Goal: Task Accomplishment & Management: Manage account settings

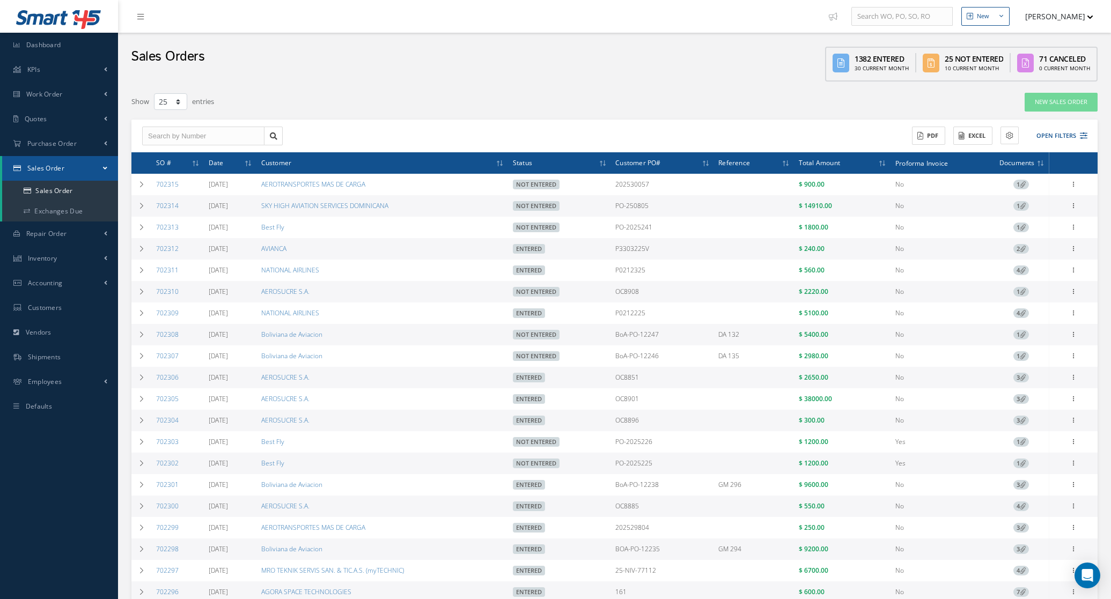
select select "25"
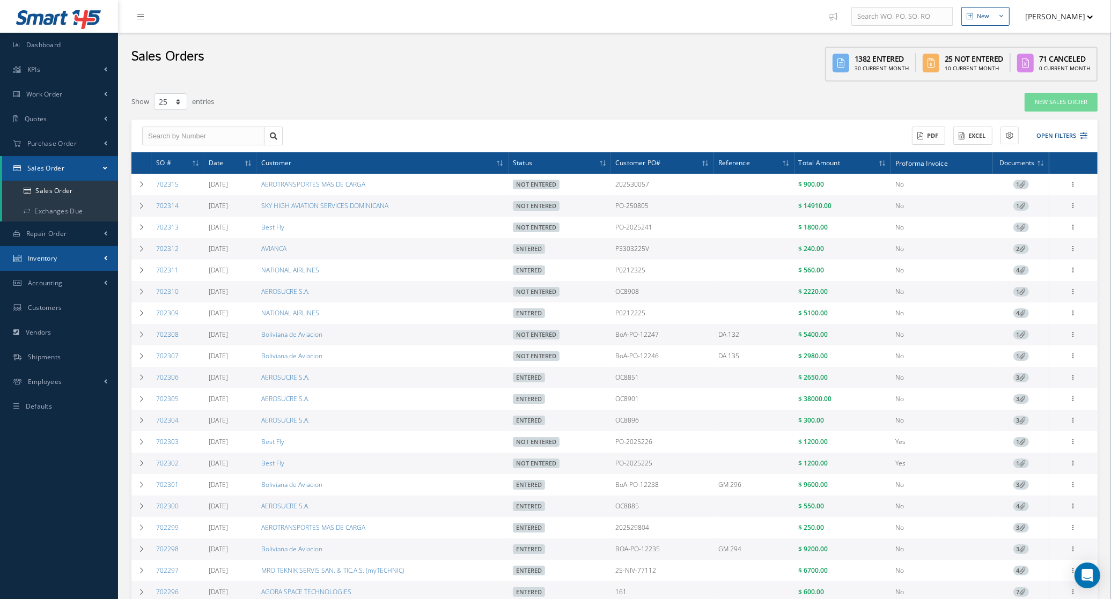
click at [59, 257] on link "Inventory" at bounding box center [59, 258] width 118 height 25
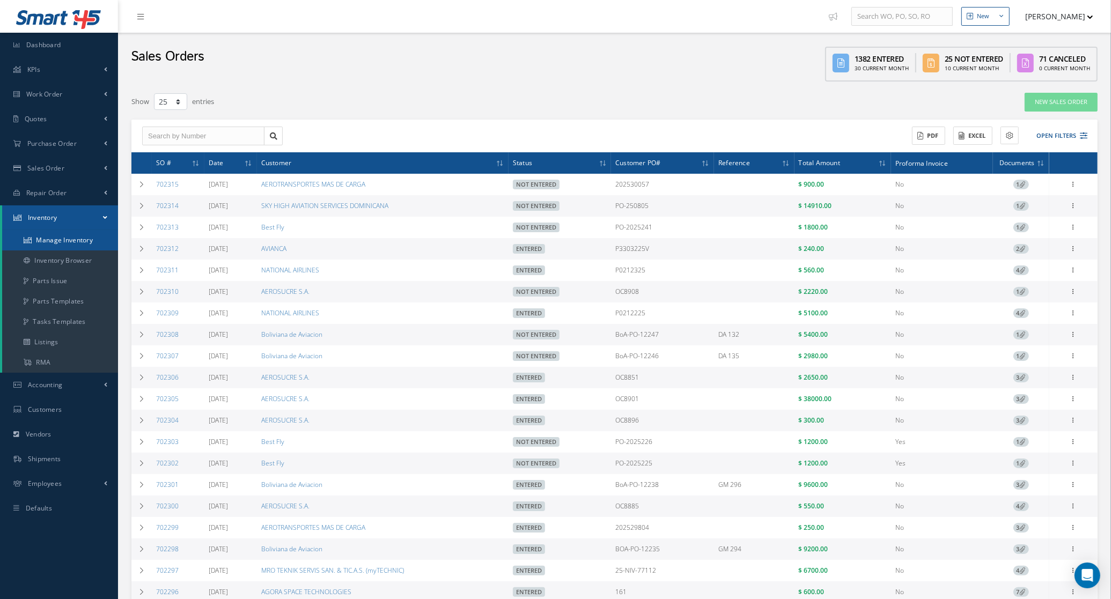
click at [62, 239] on link "Manage Inventory" at bounding box center [60, 240] width 116 height 20
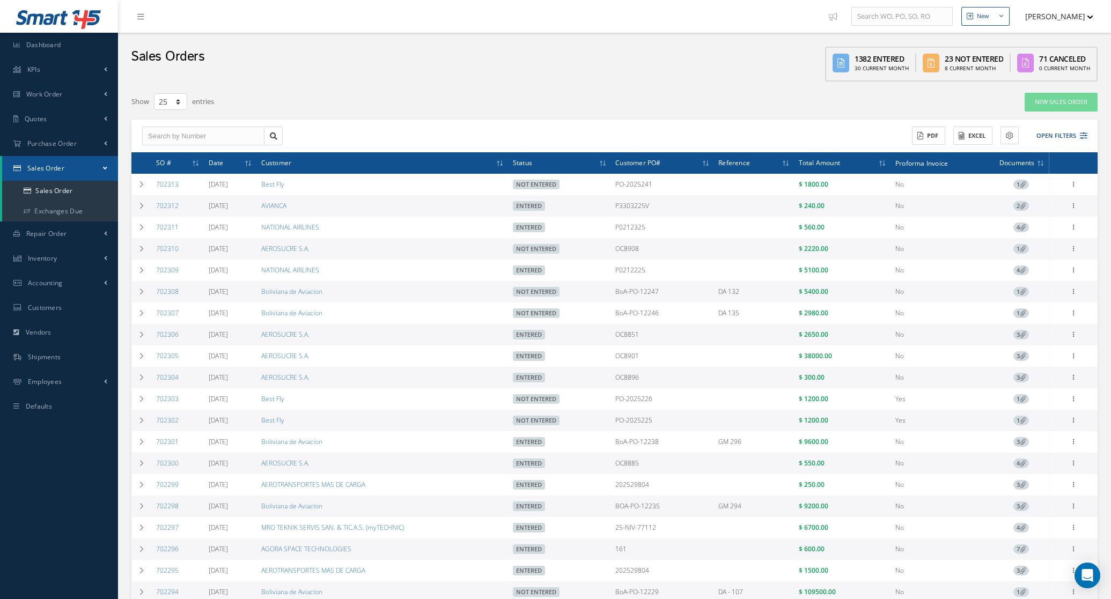
select select "25"
click at [1071, 133] on button "Open Filters" at bounding box center [1057, 136] width 61 height 18
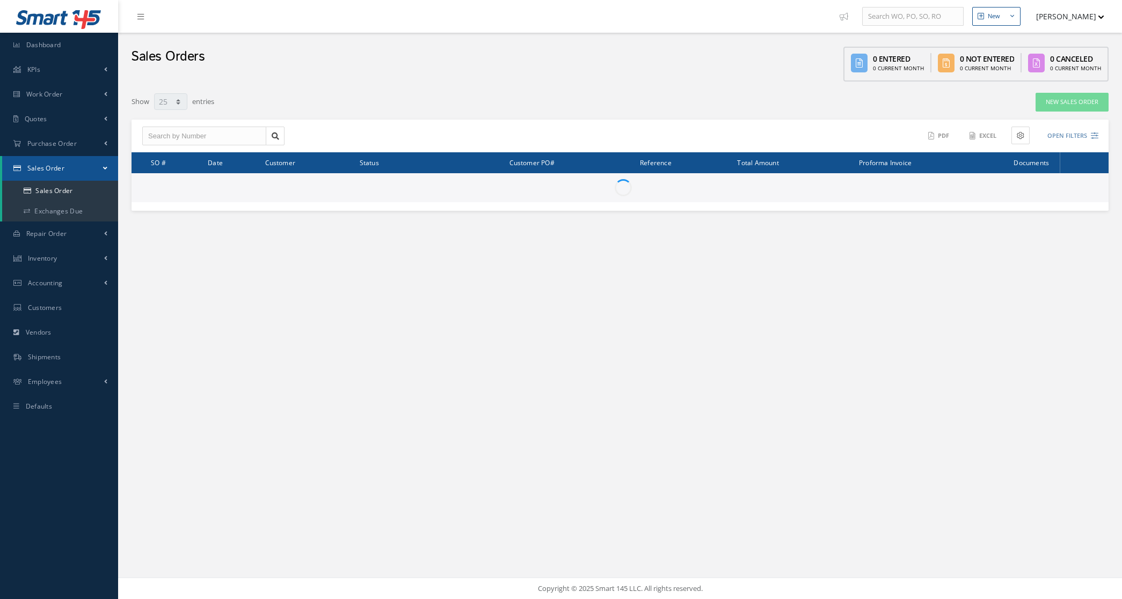
select select "25"
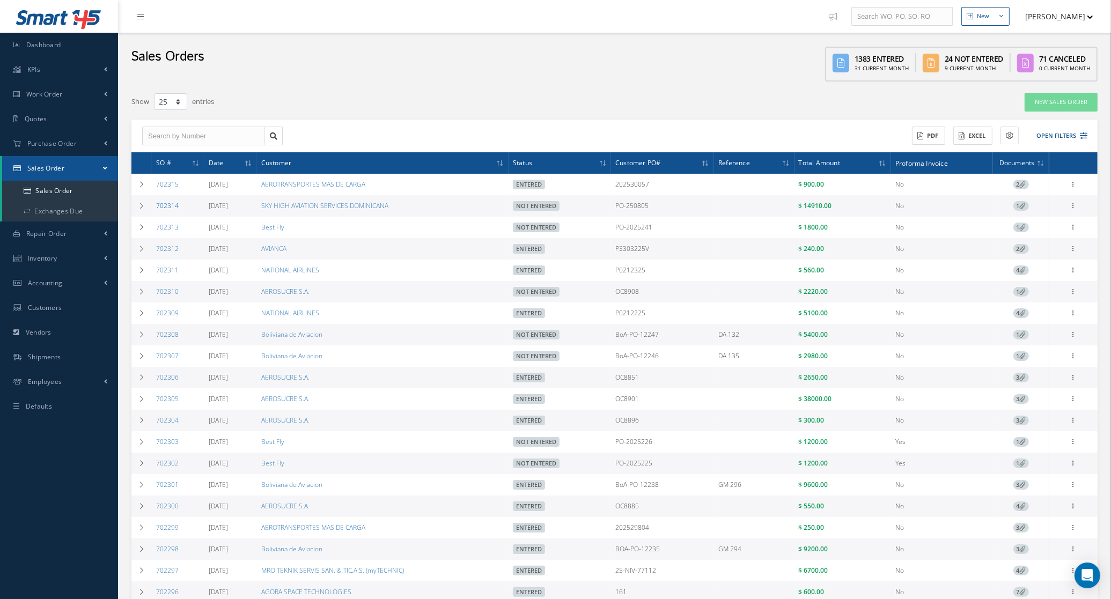
click at [169, 207] on link "702314" at bounding box center [167, 205] width 23 height 9
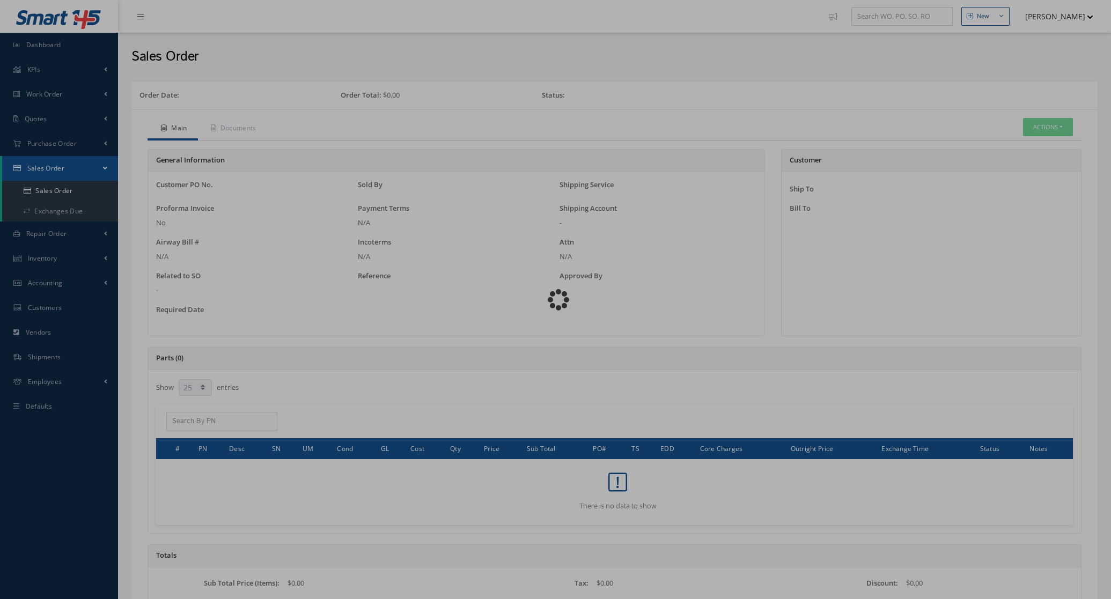
select select "25"
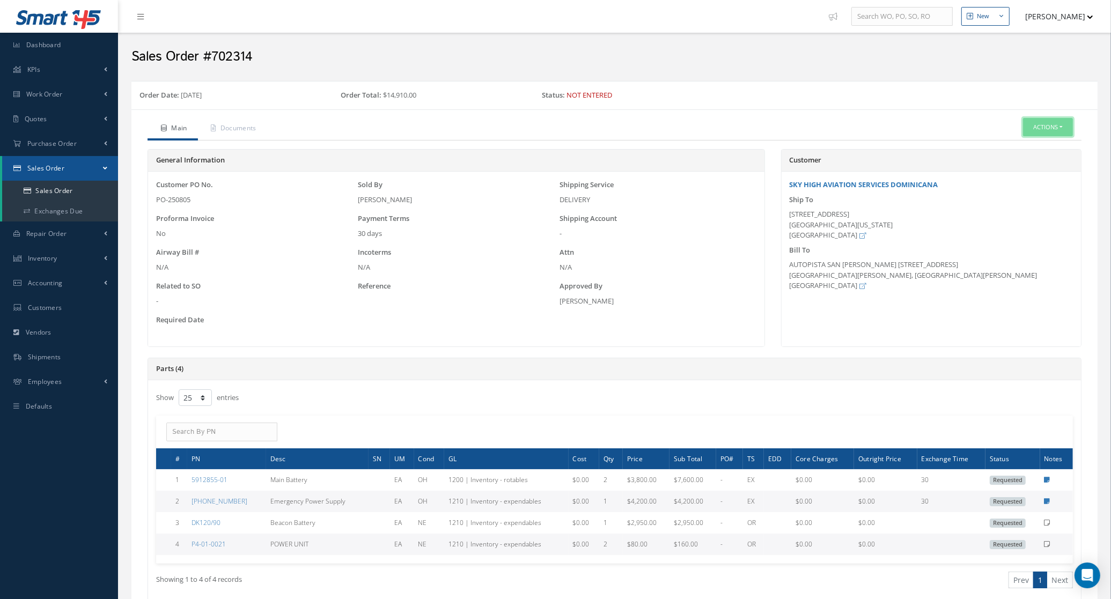
click at [1033, 127] on button "Actions" at bounding box center [1048, 127] width 50 height 19
click at [1030, 156] on link "Edit" at bounding box center [1032, 159] width 86 height 14
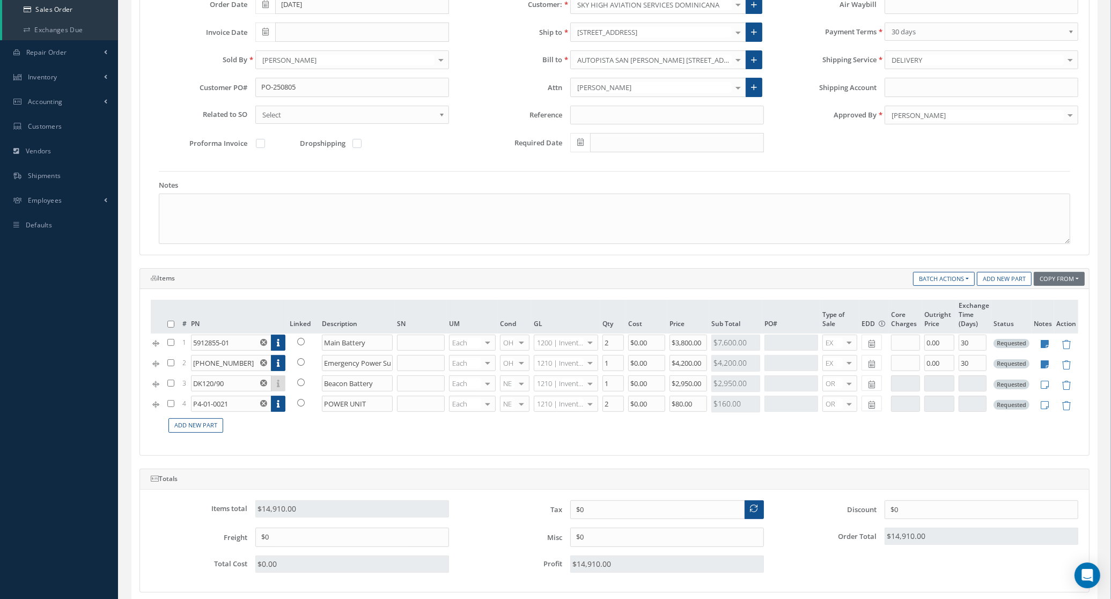
scroll to position [201, 0]
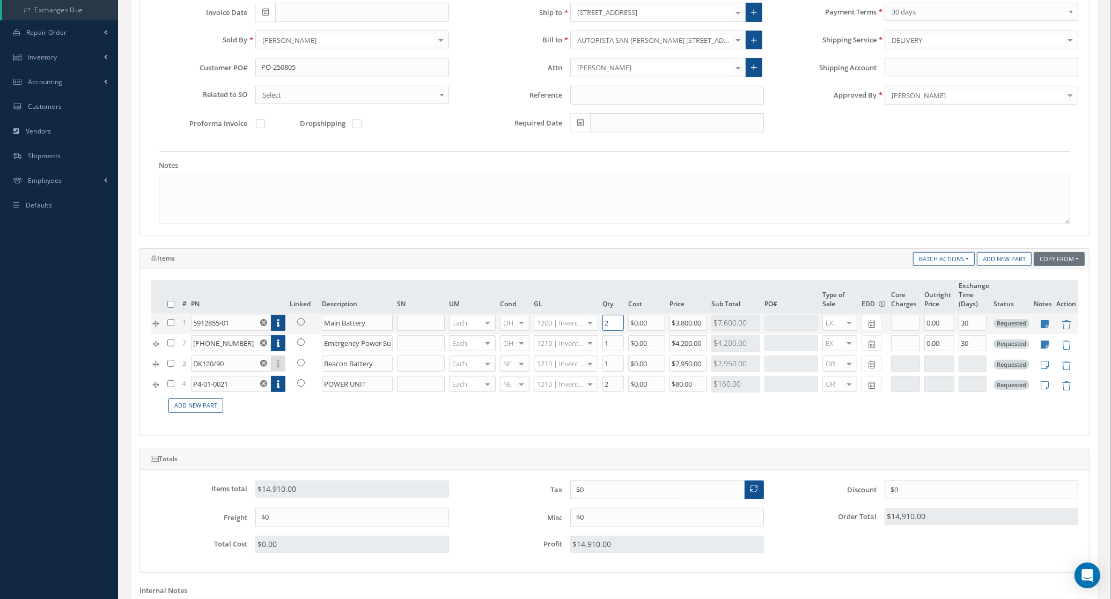
drag, startPoint x: 612, startPoint y: 326, endPoint x: 589, endPoint y: 326, distance: 23.1
click at [589, 326] on tr "1 5912855-01 Part Number Description SN Condition PO# Qty Location Warehouse Ma…" at bounding box center [615, 324] width 928 height 20
type input "1"
click at [299, 326] on icon at bounding box center [301, 322] width 8 height 8
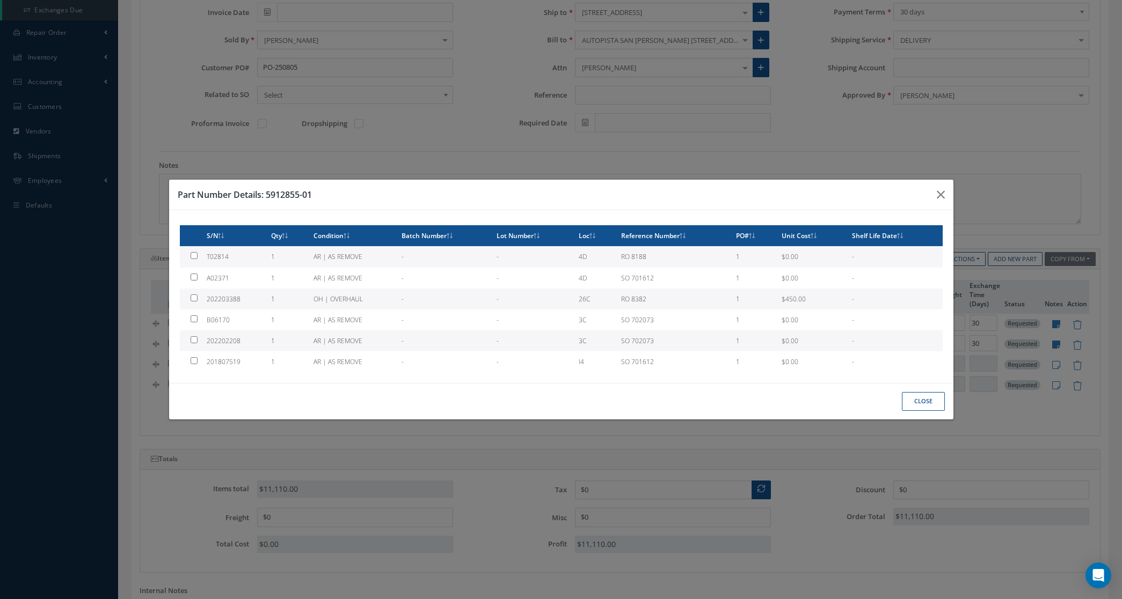
click at [298, 298] on td "1" at bounding box center [288, 299] width 42 height 21
type input "202203388"
type input "$450"
checkbox input "true"
click at [902, 398] on button "Close" at bounding box center [923, 401] width 43 height 19
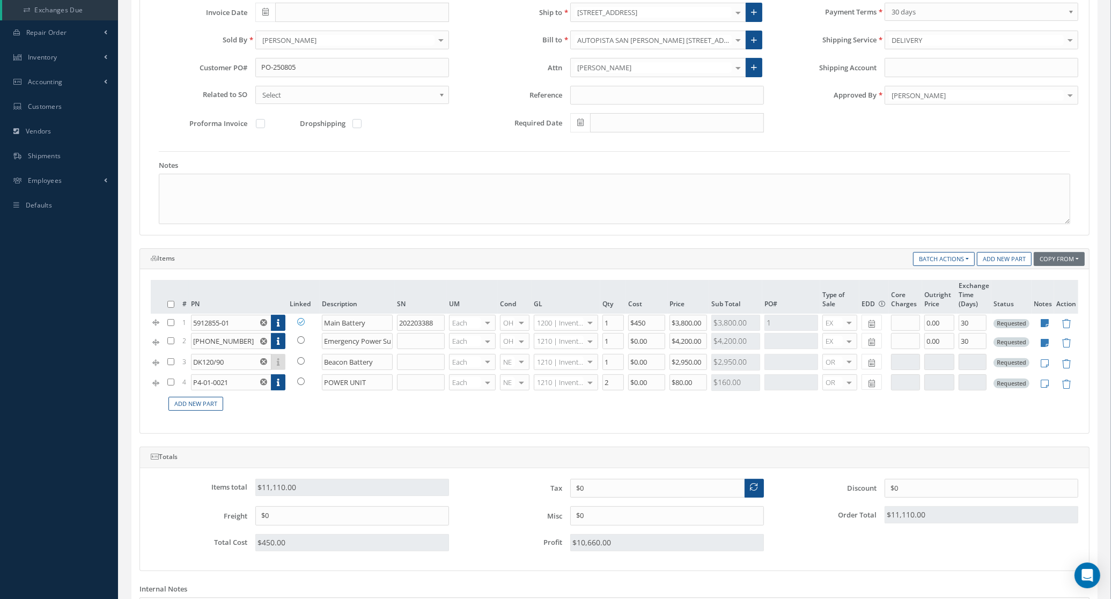
click at [908, 405] on td "Add New Part" at bounding box center [621, 404] width 913 height 21
click at [302, 342] on icon at bounding box center [301, 341] width 8 height 8
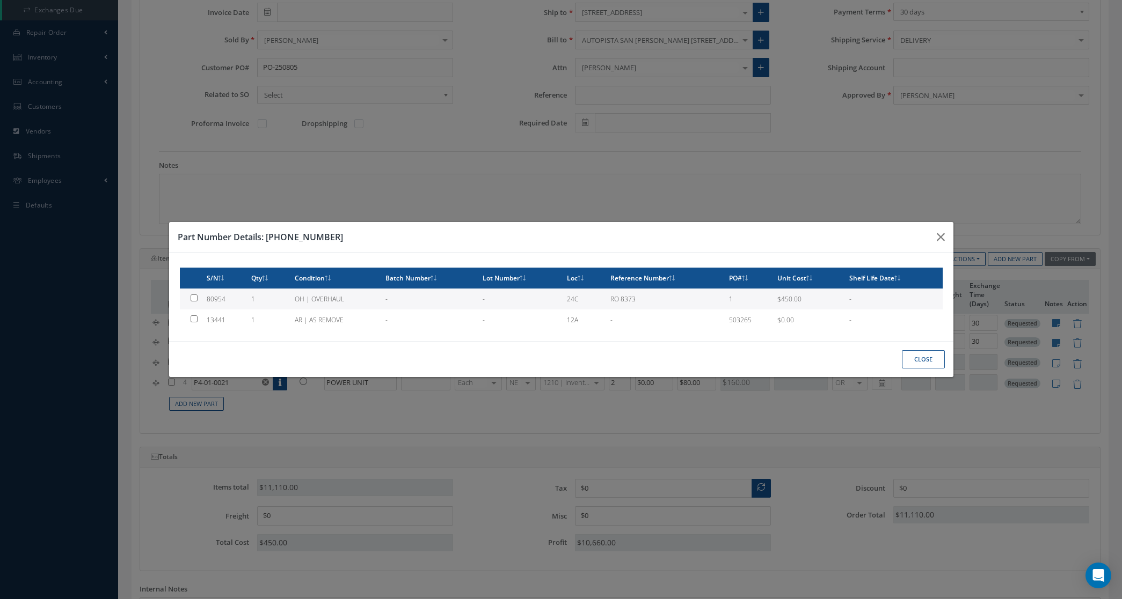
click at [290, 301] on td "1" at bounding box center [268, 299] width 43 height 21
type input "80954"
type input "$450"
click at [905, 366] on button "Close" at bounding box center [923, 359] width 43 height 19
checkbox input "false"
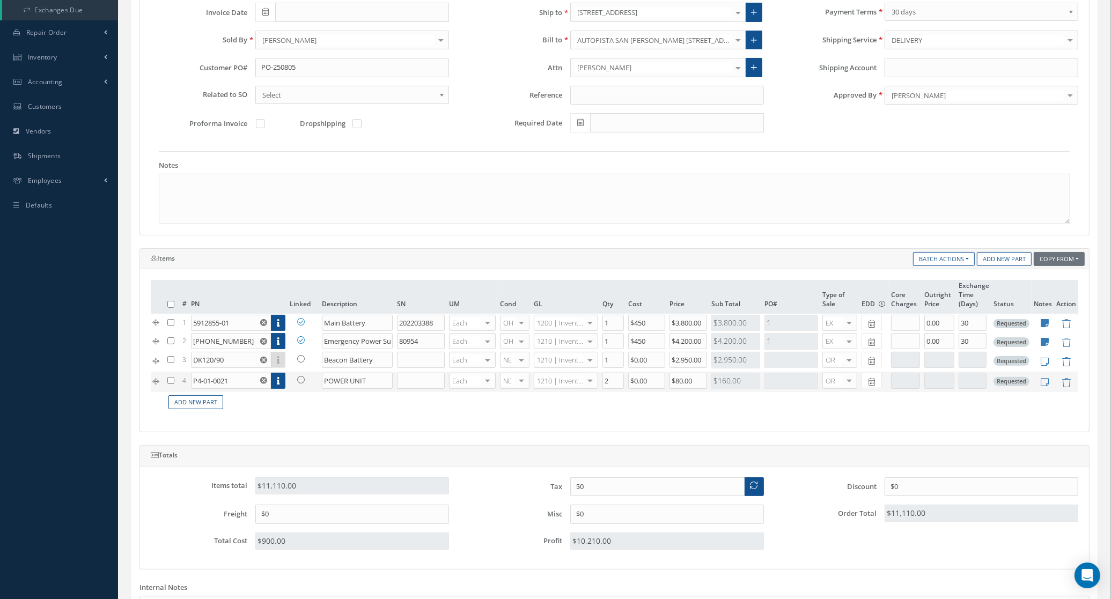
click at [301, 381] on icon at bounding box center [301, 380] width 8 height 8
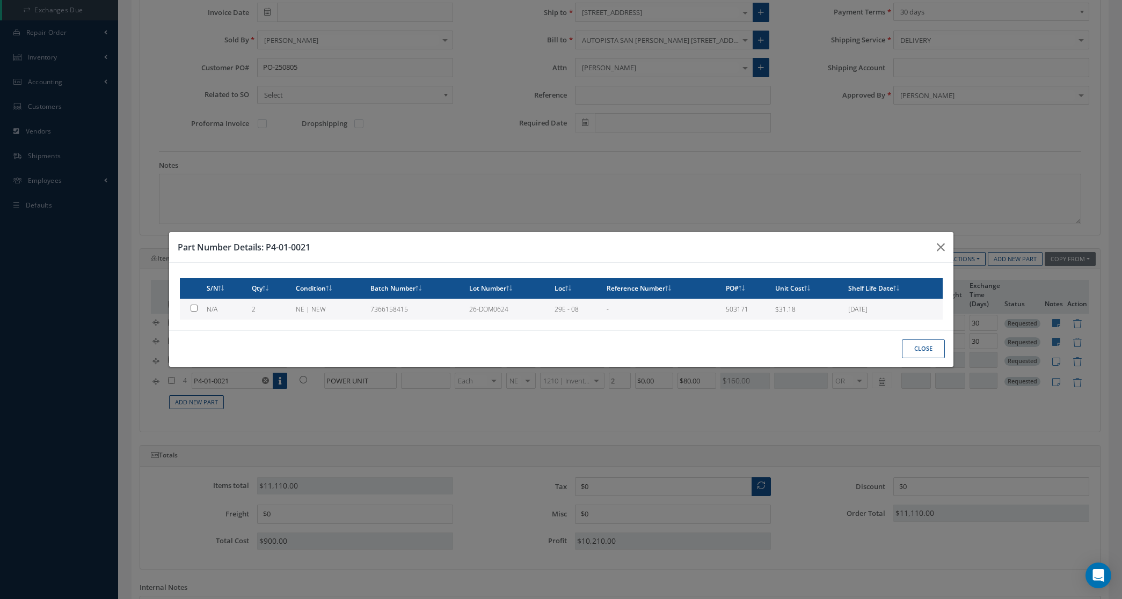
click at [357, 307] on td "NE | NEW" at bounding box center [328, 309] width 75 height 21
type input "$31.18"
checkbox input "true"
click at [934, 345] on button "Close" at bounding box center [923, 349] width 43 height 19
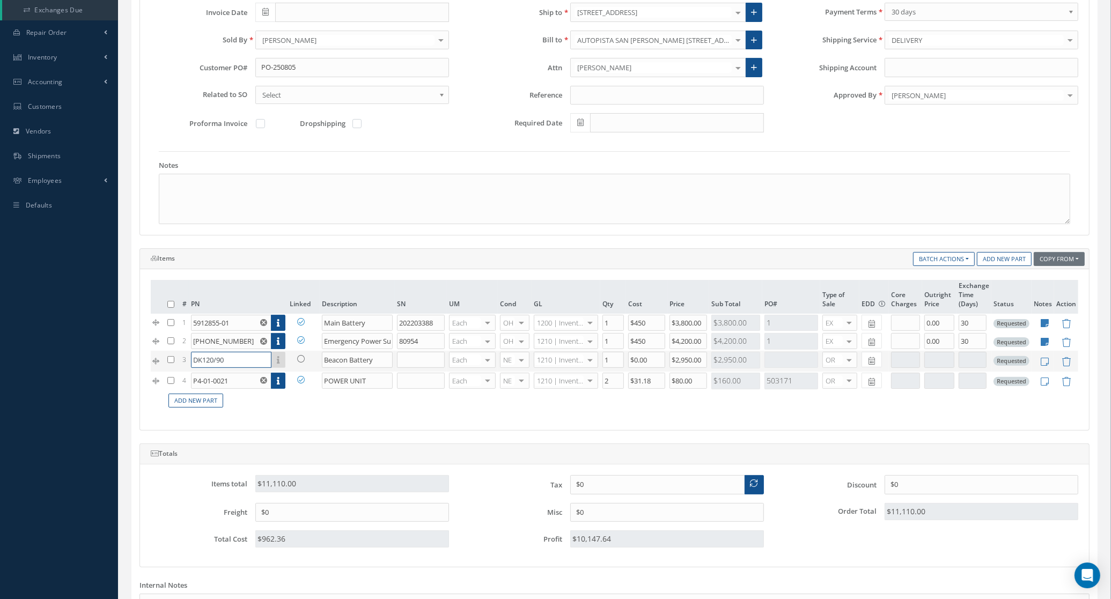
click at [250, 363] on input "DK120/90" at bounding box center [231, 360] width 81 height 16
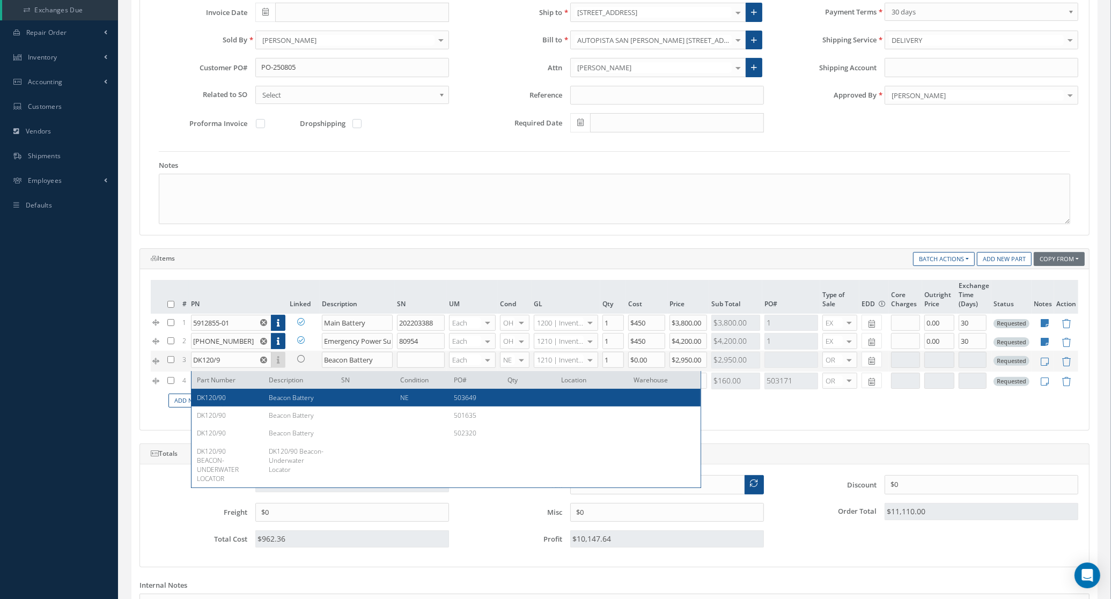
click at [259, 393] on div "DK120/90" at bounding box center [229, 397] width 64 height 9
type input "DK120/90"
type input "$2,025"
type input "0.00"
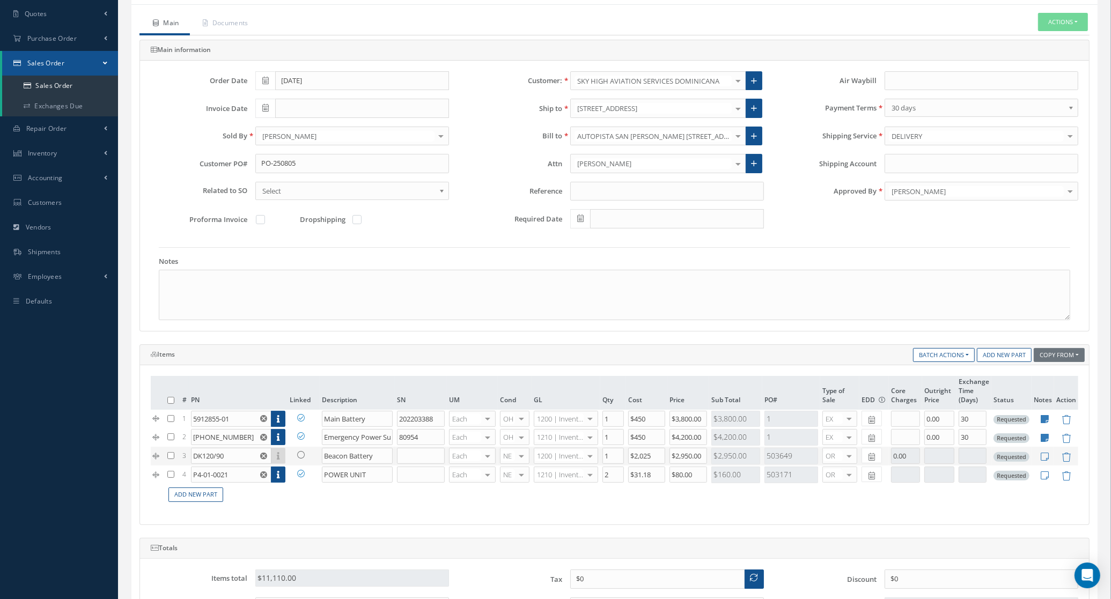
scroll to position [0, 0]
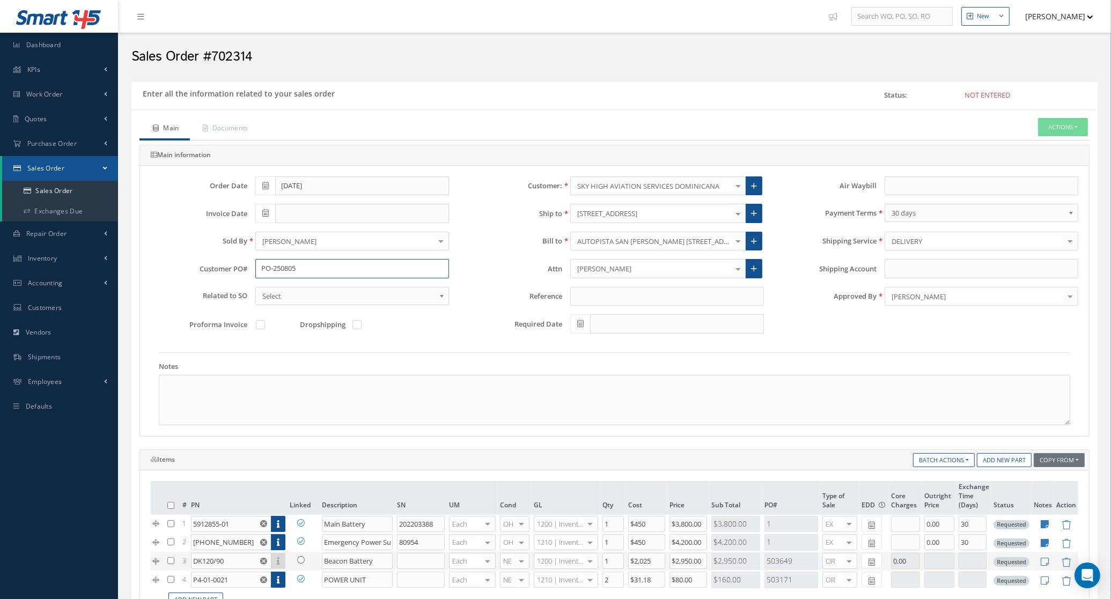
drag, startPoint x: 302, startPoint y: 270, endPoint x: 213, endPoint y: 275, distance: 88.7
click at [213, 275] on div "Customer PO# PO-250805" at bounding box center [300, 268] width 315 height 19
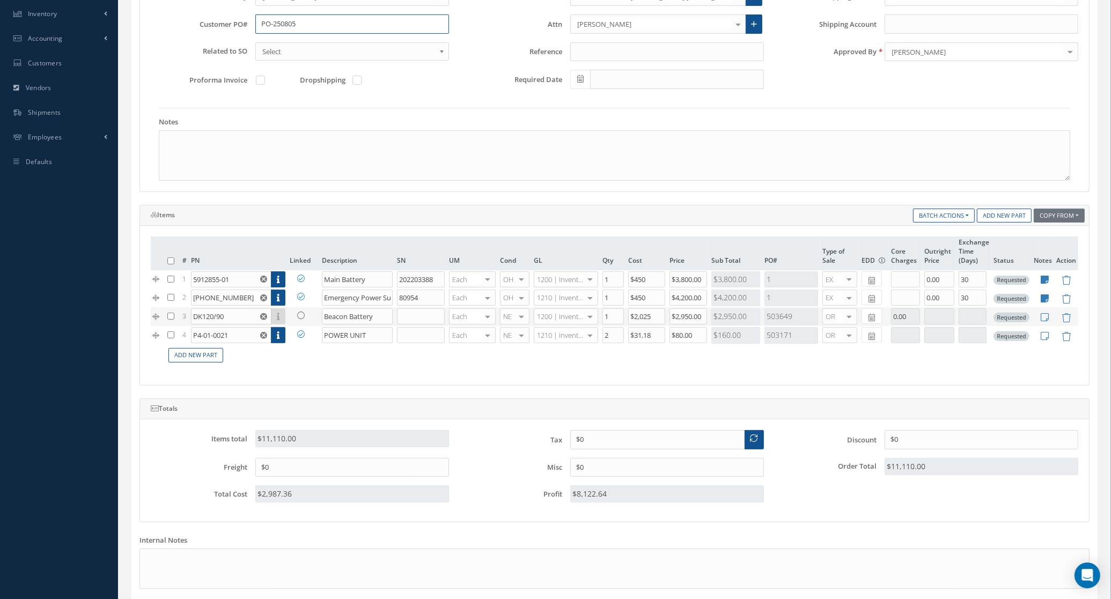
scroll to position [268, 0]
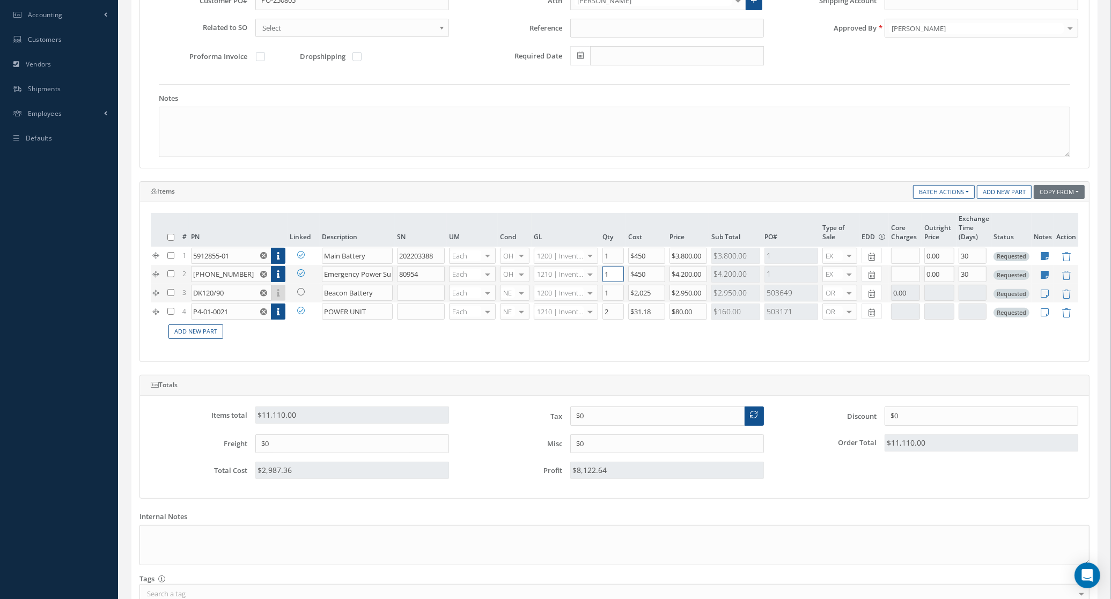
click at [612, 273] on input "1" at bounding box center [613, 274] width 21 height 16
drag, startPoint x: 616, startPoint y: 261, endPoint x: 591, endPoint y: 260, distance: 24.7
click at [591, 260] on tr "1 5912855-01 Part Number Description SN Condition PO# Qty Location Warehouse Ma…" at bounding box center [615, 256] width 928 height 19
click at [355, 346] on div "# PN Linked Description SN UM Cond GL Qty Cost Price Sub Total PO# Type of Sale…" at bounding box center [615, 282] width 928 height 138
click at [330, 342] on td "Add New Part" at bounding box center [621, 331] width 913 height 21
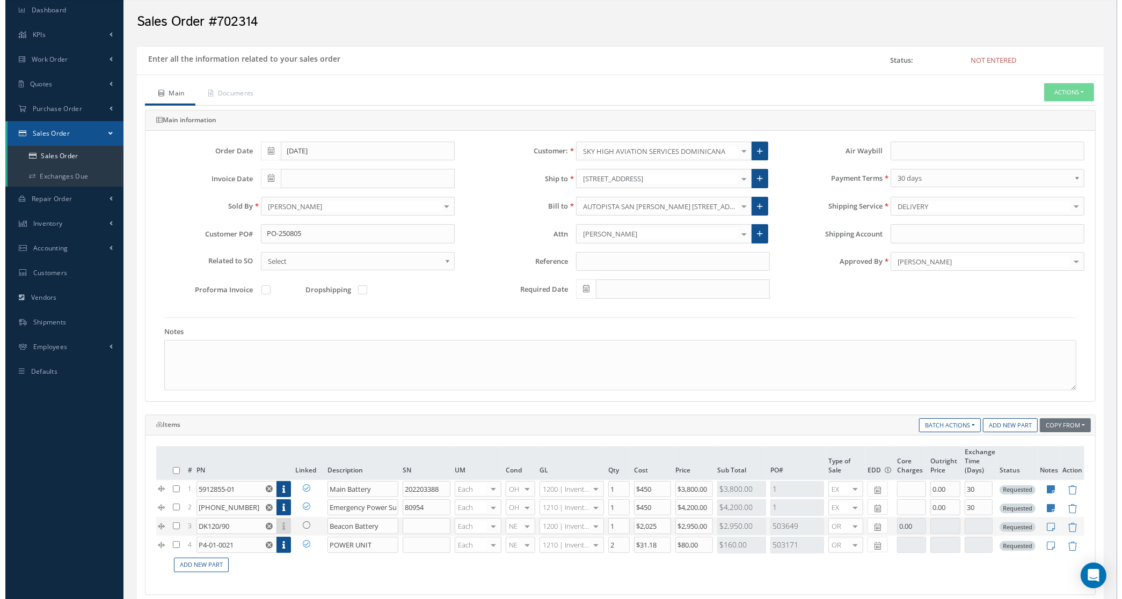
scroll to position [0, 0]
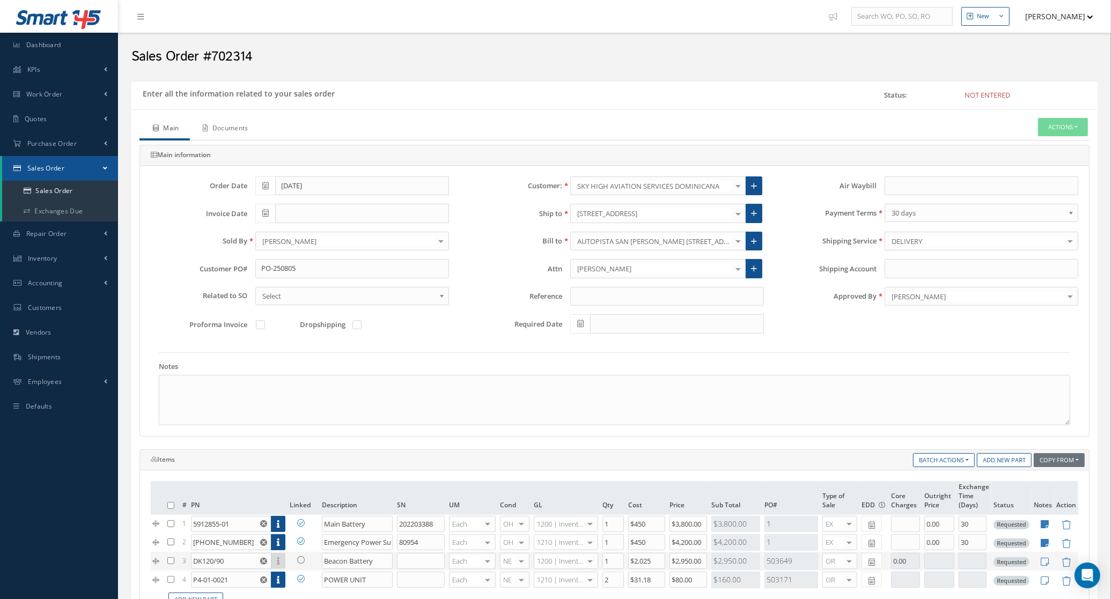
click at [221, 130] on link "Documents" at bounding box center [224, 129] width 69 height 23
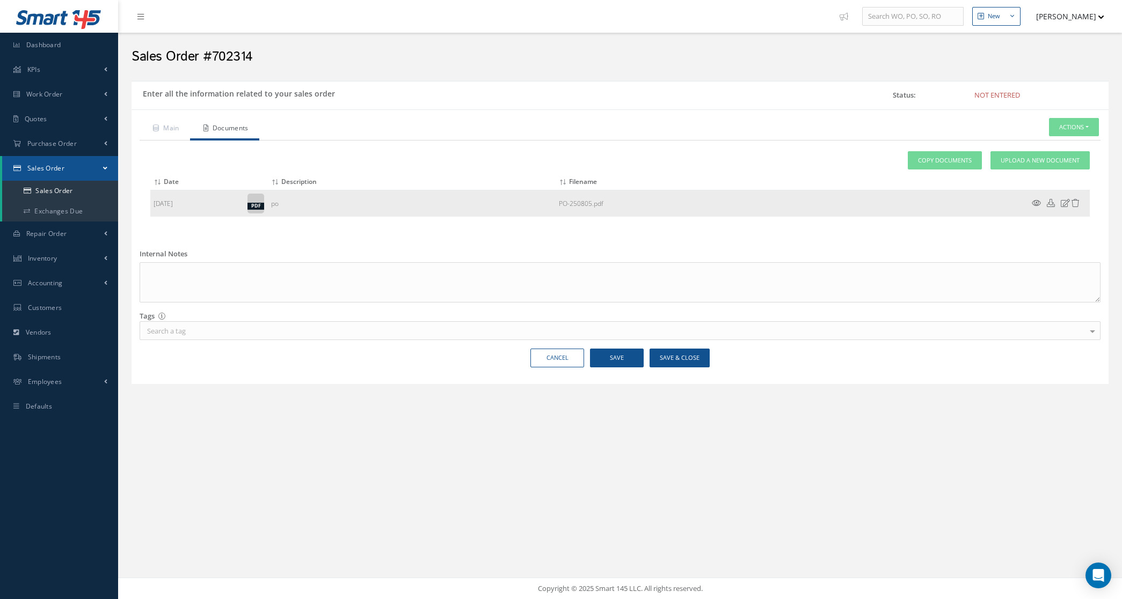
click at [1037, 205] on icon at bounding box center [1036, 203] width 9 height 8
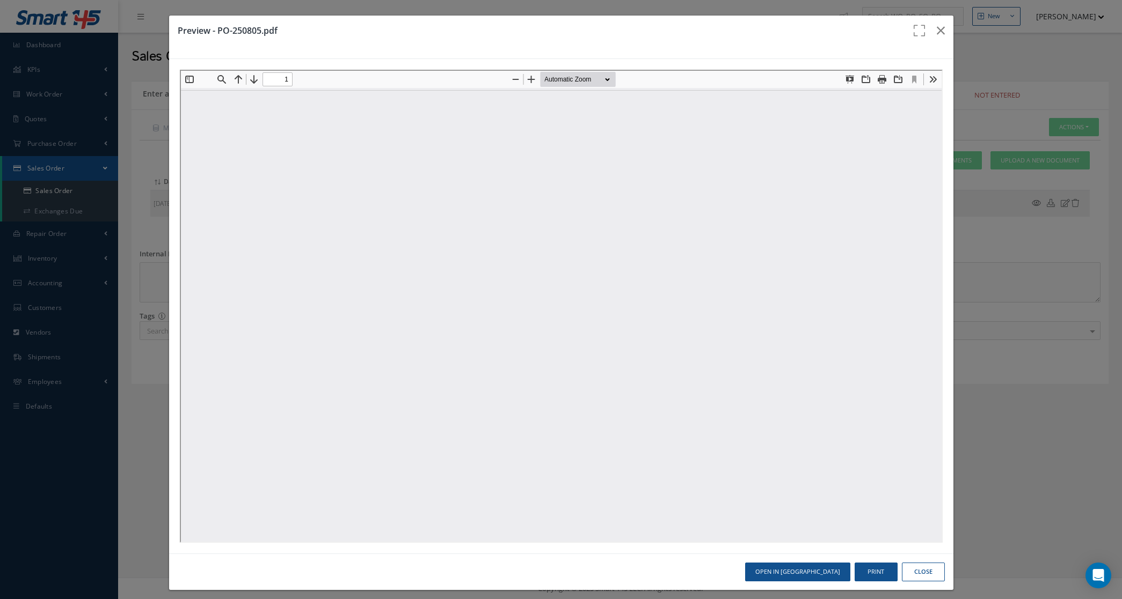
type input "0"
type input "1"
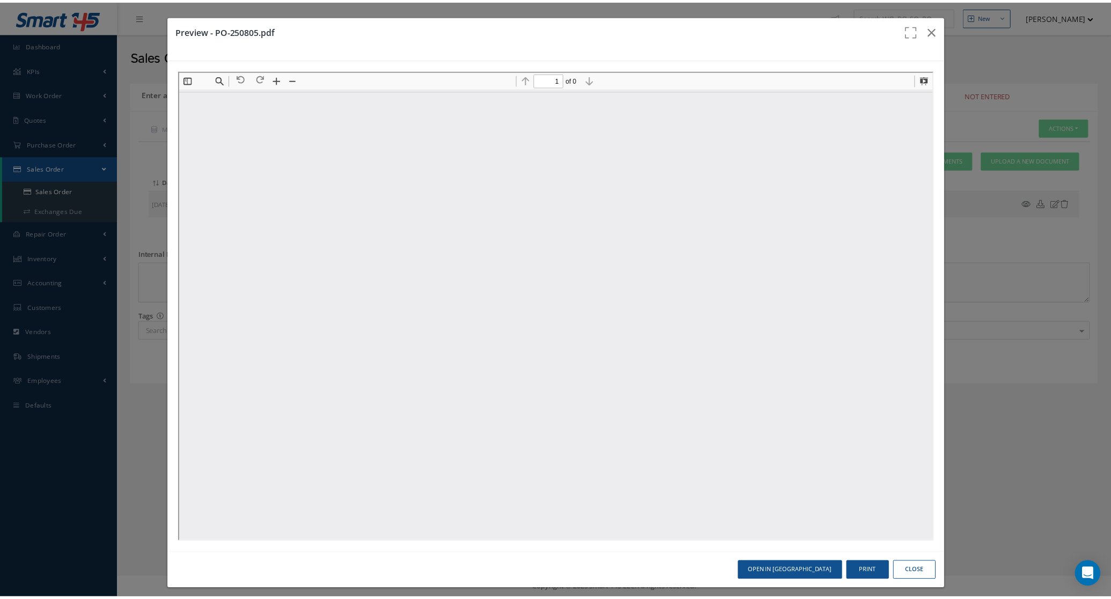
scroll to position [5, 0]
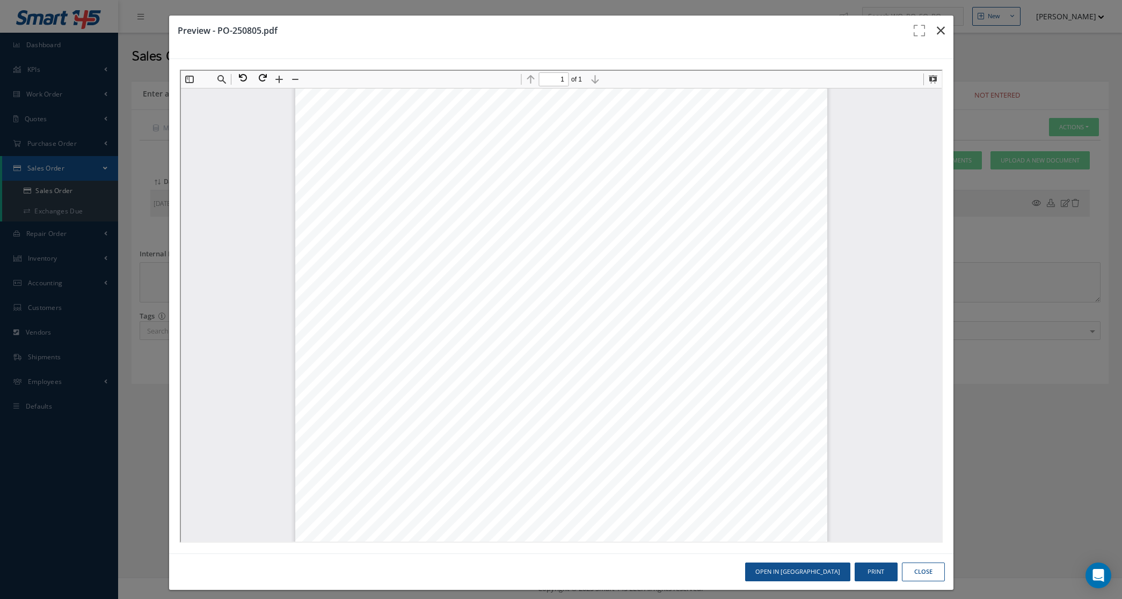
click at [937, 30] on icon "button" at bounding box center [941, 30] width 8 height 13
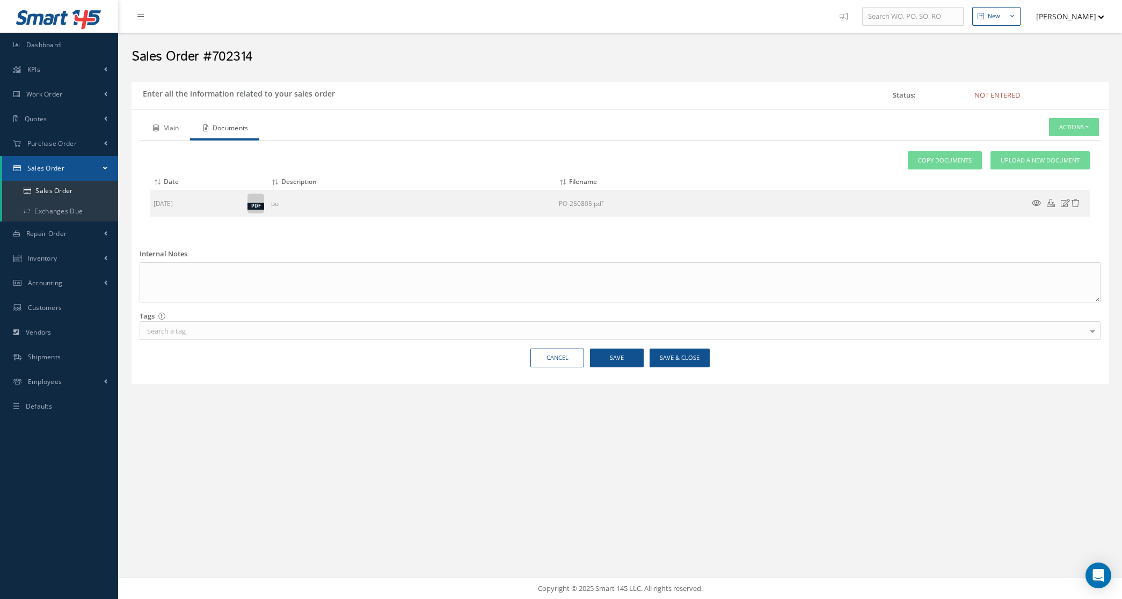
click at [177, 130] on link "Main" at bounding box center [165, 129] width 50 height 23
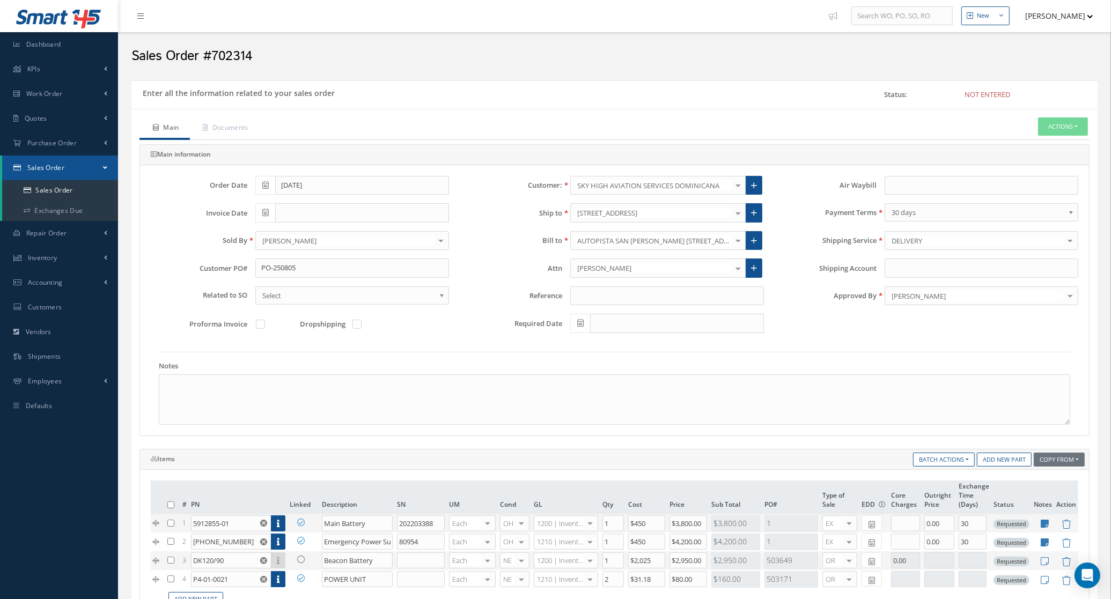
scroll to position [67, 0]
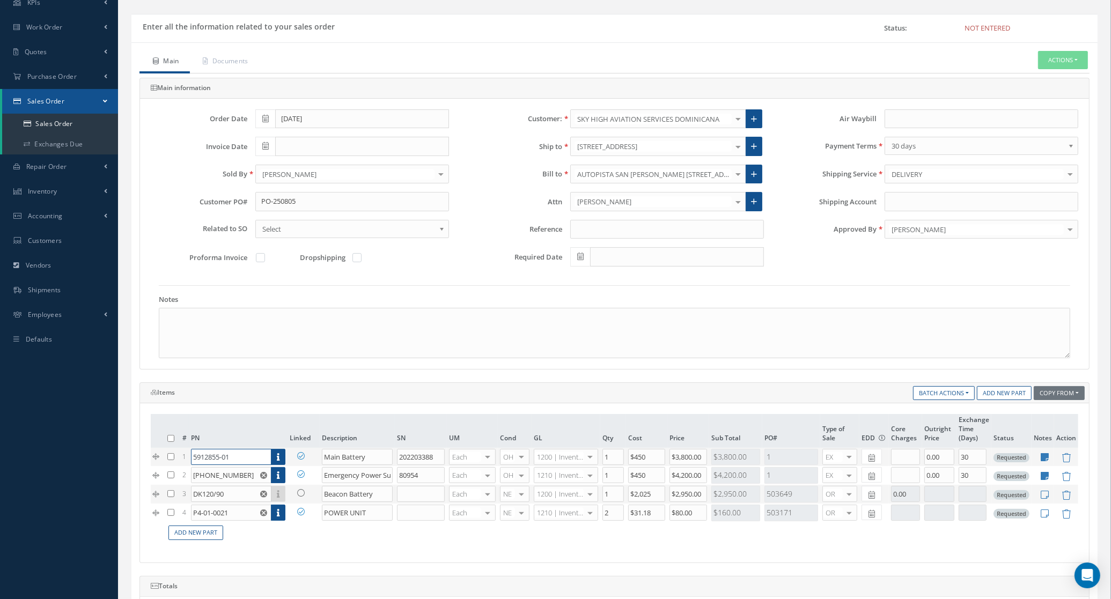
drag, startPoint x: 242, startPoint y: 458, endPoint x: 157, endPoint y: 458, distance: 84.8
click at [157, 458] on tr "1 5912855-01 Part Number Description SN Condition PO# Qty Location Warehouse Ma…" at bounding box center [615, 457] width 928 height 19
click at [215, 536] on link "Add New Part" at bounding box center [196, 533] width 55 height 14
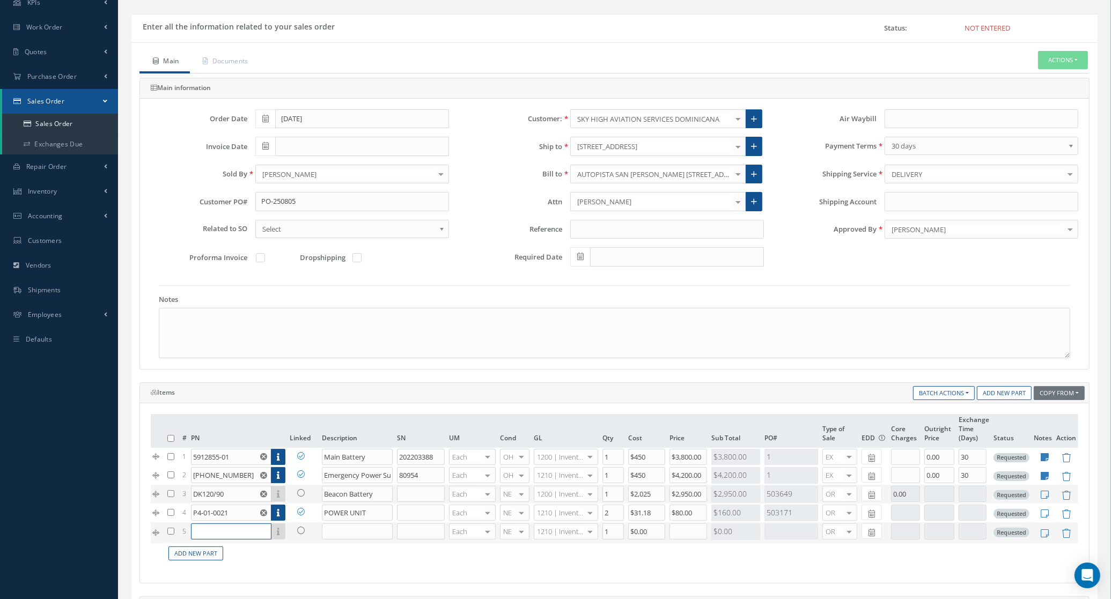
click at [217, 540] on input "text" at bounding box center [231, 532] width 81 height 16
paste input "5912855-01"
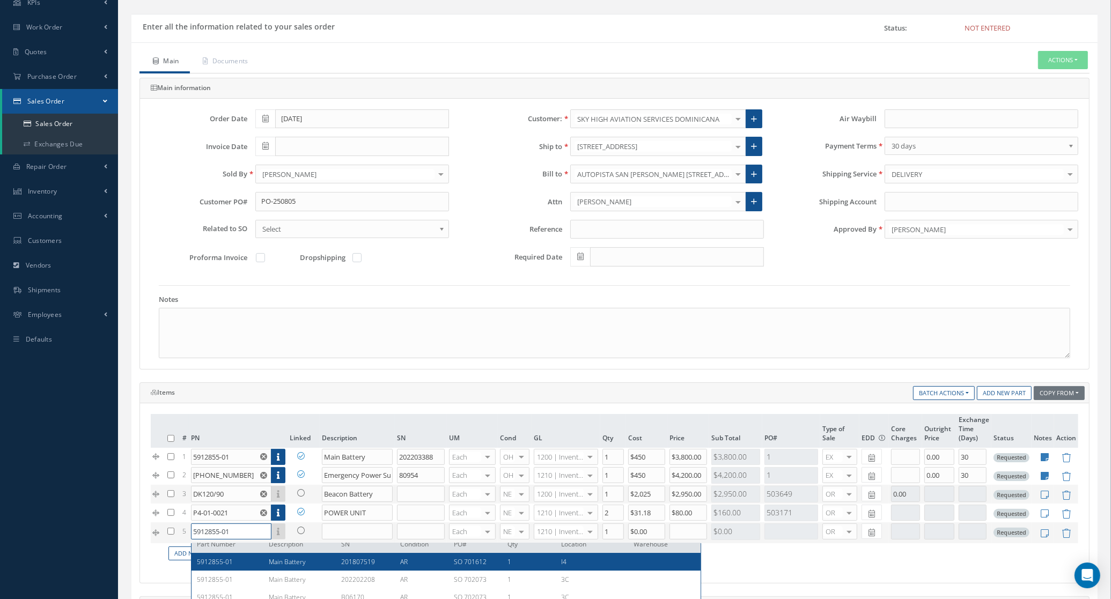
scroll to position [0, 0]
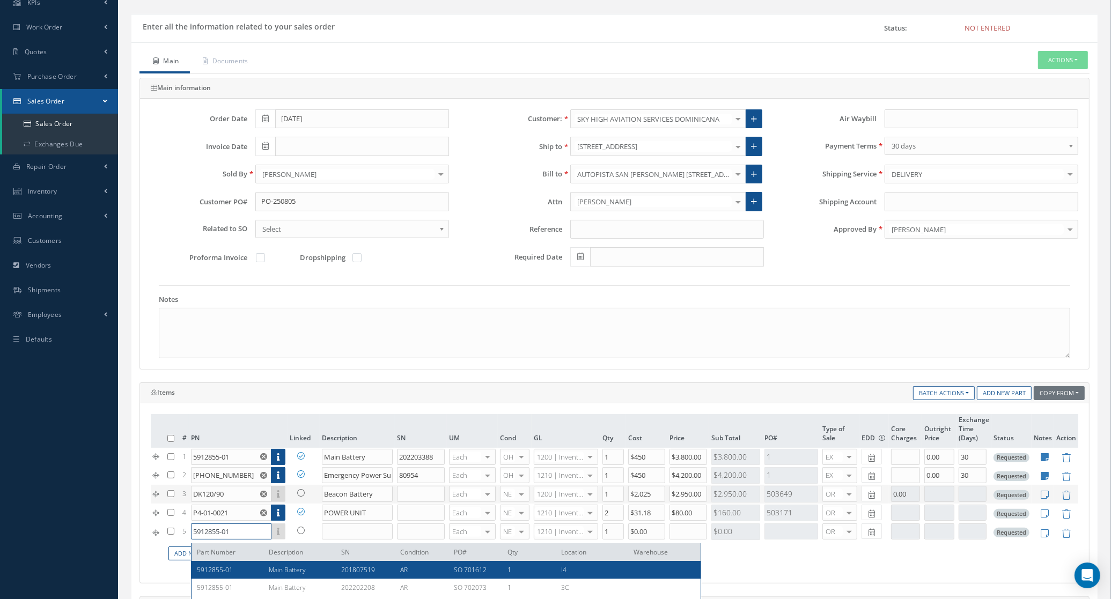
type input "5912855-01"
click at [790, 577] on div "# PN Linked Description SN UM Cond GL Qty Cost Price Sub Total PO# Type of Sale…" at bounding box center [614, 494] width 949 height 180
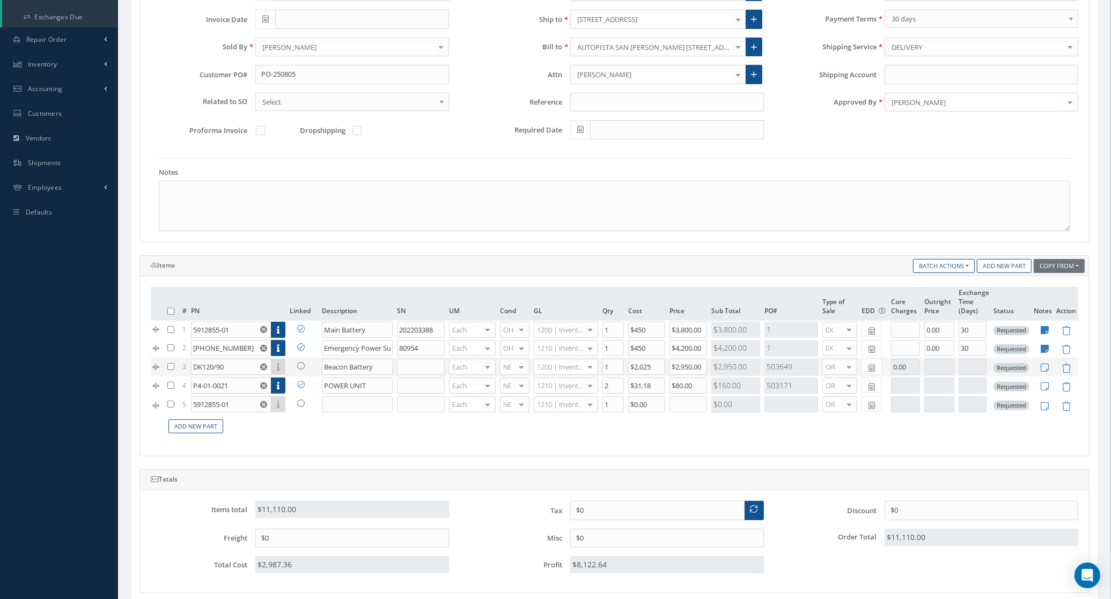
scroll to position [201, 0]
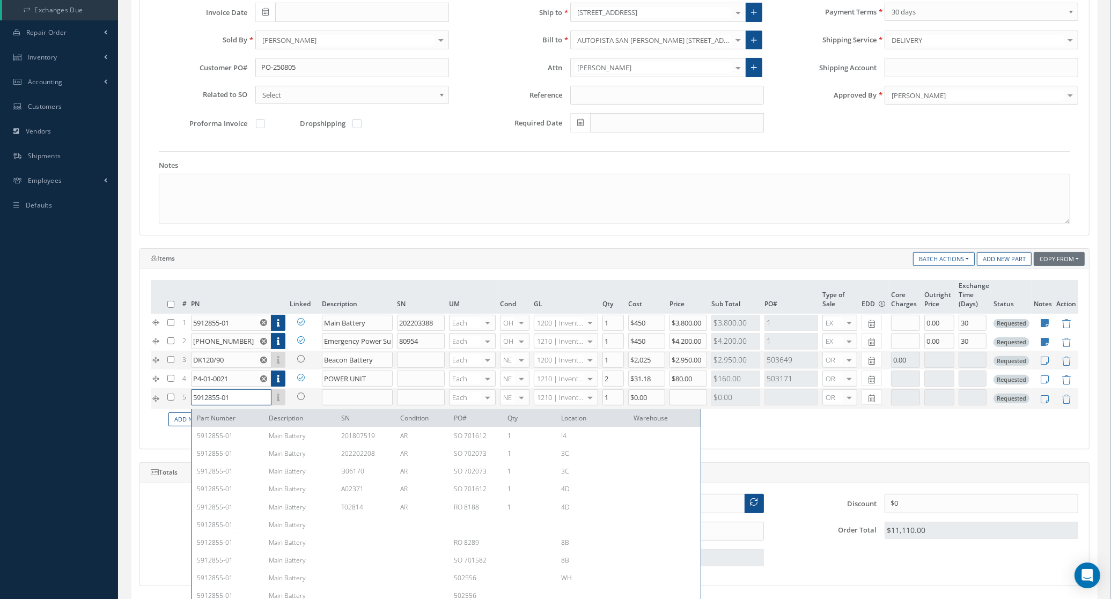
click at [242, 398] on input "5912855-01" at bounding box center [231, 398] width 81 height 16
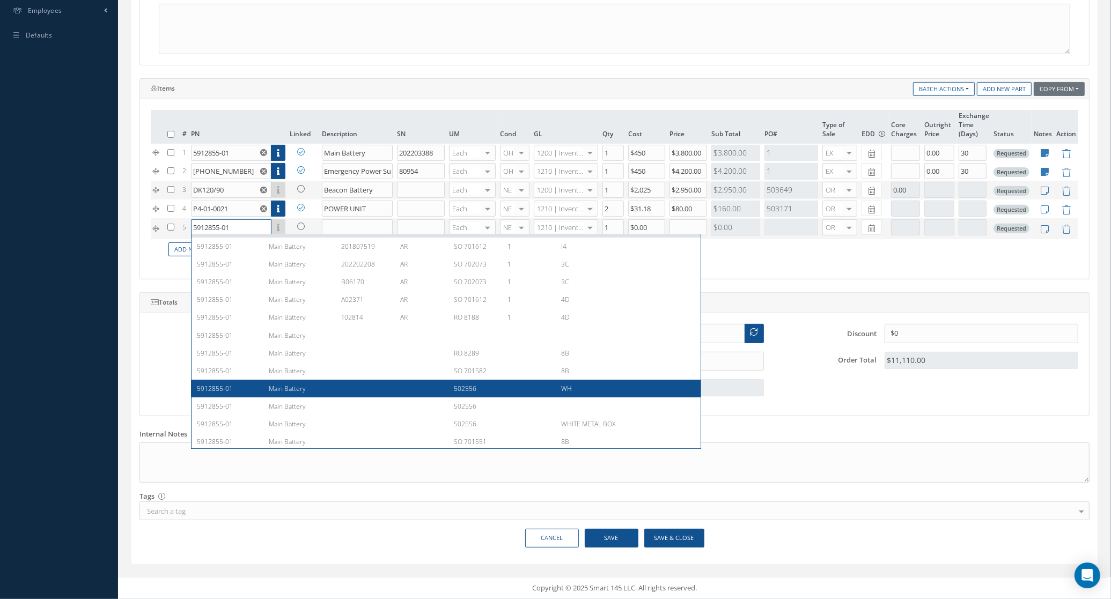
scroll to position [0, 0]
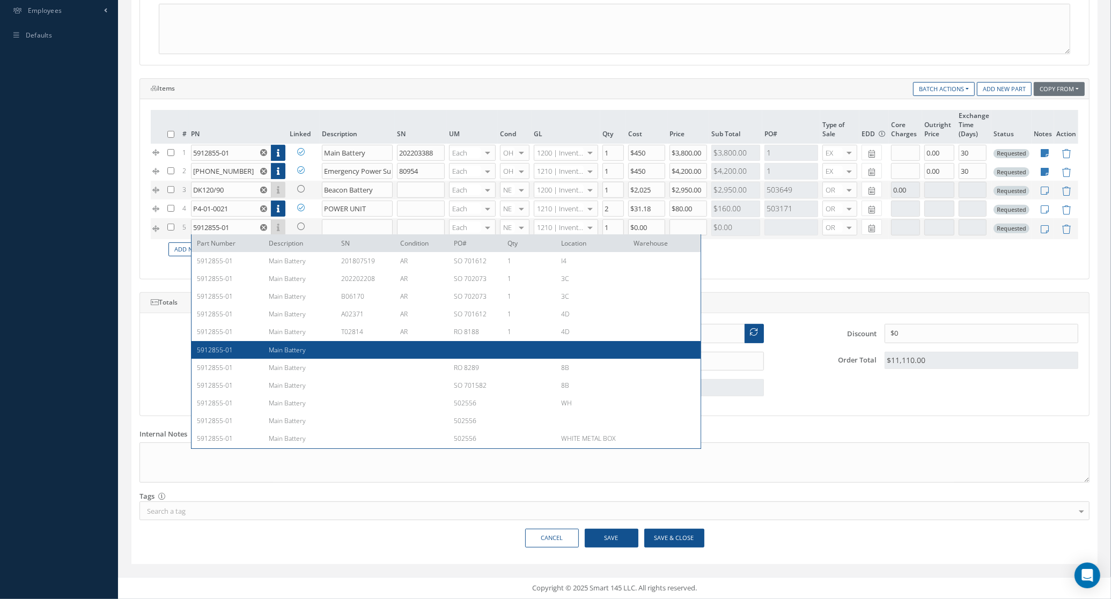
click at [313, 344] on div "5912855-01 Main Battery" at bounding box center [446, 350] width 509 height 18
type input "Main Battery"
type input "$0"
type input "0.00"
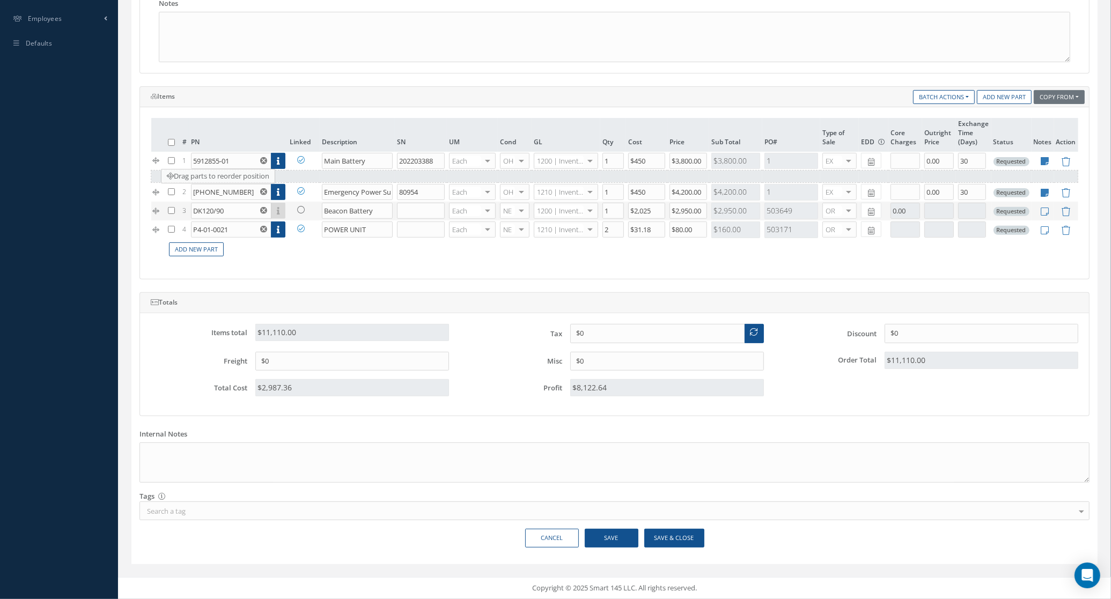
drag, startPoint x: 159, startPoint y: 225, endPoint x: 170, endPoint y: 174, distance: 52.0
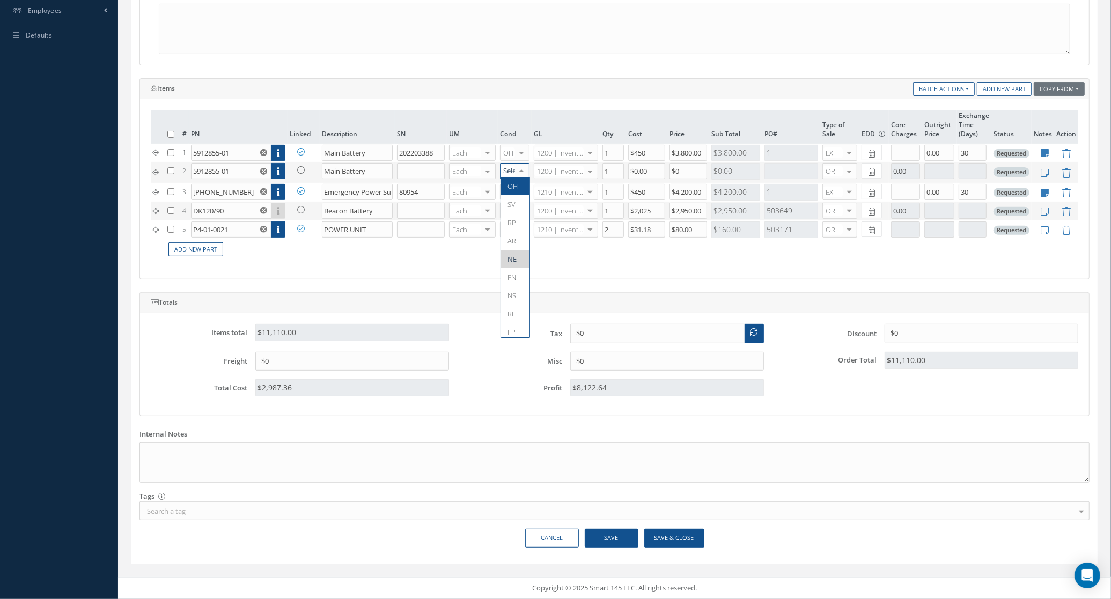
click at [514, 188] on span "OH" at bounding box center [513, 186] width 10 height 10
drag, startPoint x: 652, startPoint y: 170, endPoint x: 589, endPoint y: 177, distance: 63.2
click at [589, 177] on tr "2 5912855-01 Part Number Description SN Condition PO# Qty Location Warehouse Ma…" at bounding box center [615, 172] width 928 height 20
type input "$450"
drag, startPoint x: 696, startPoint y: 162, endPoint x: 653, endPoint y: 164, distance: 43.0
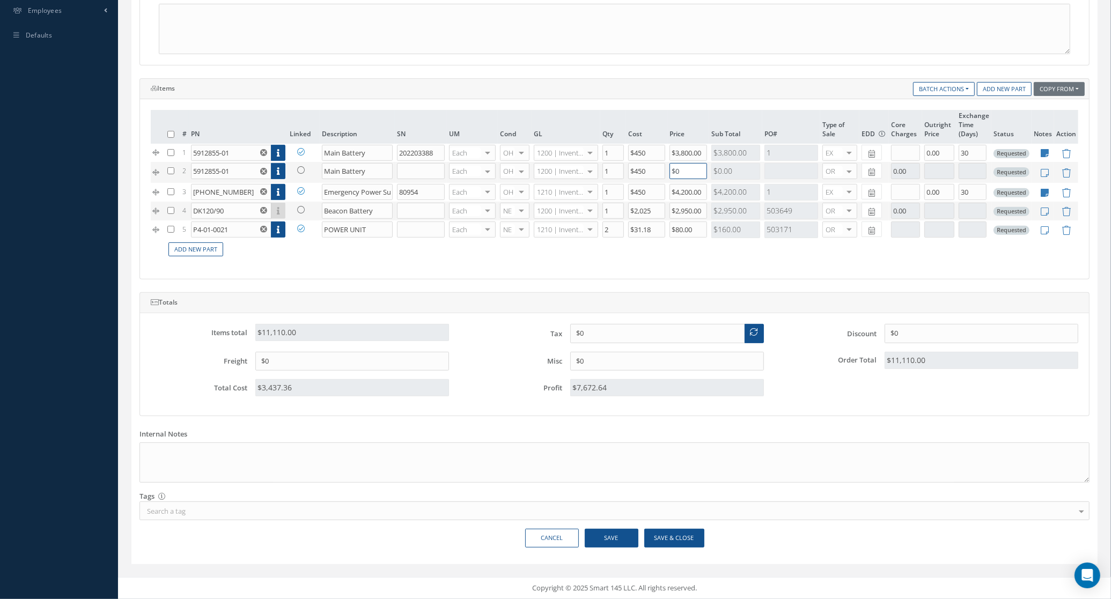
click at [653, 164] on tr "2 5912855-01 Part Number Description SN Condition PO# Qty Location Warehouse Ma…" at bounding box center [615, 172] width 928 height 20
type input "$3,800"
click at [848, 170] on div at bounding box center [849, 172] width 15 height 16
click at [847, 199] on span "EX" at bounding box center [841, 204] width 34 height 18
click at [963, 170] on input "text" at bounding box center [973, 171] width 28 height 16
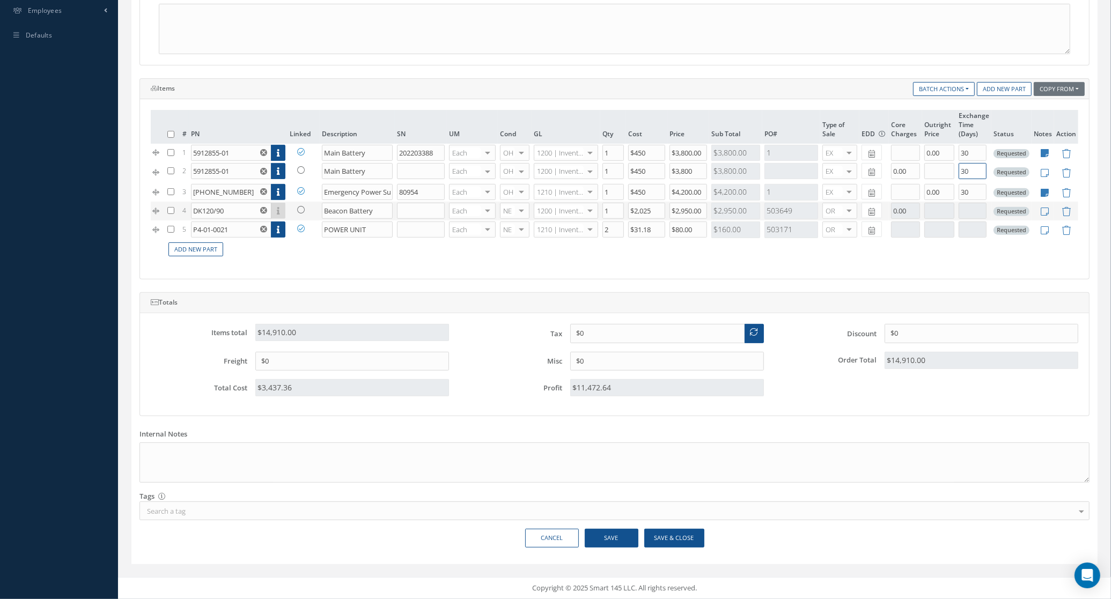
type input "30"
click at [685, 256] on td "Add New Part" at bounding box center [621, 249] width 913 height 21
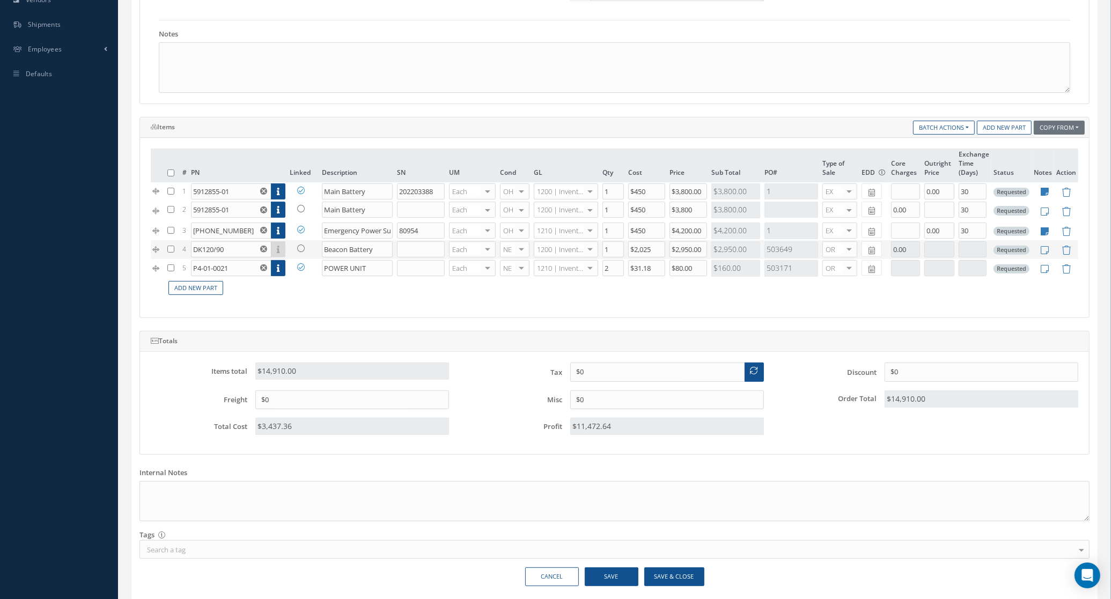
scroll to position [309, 0]
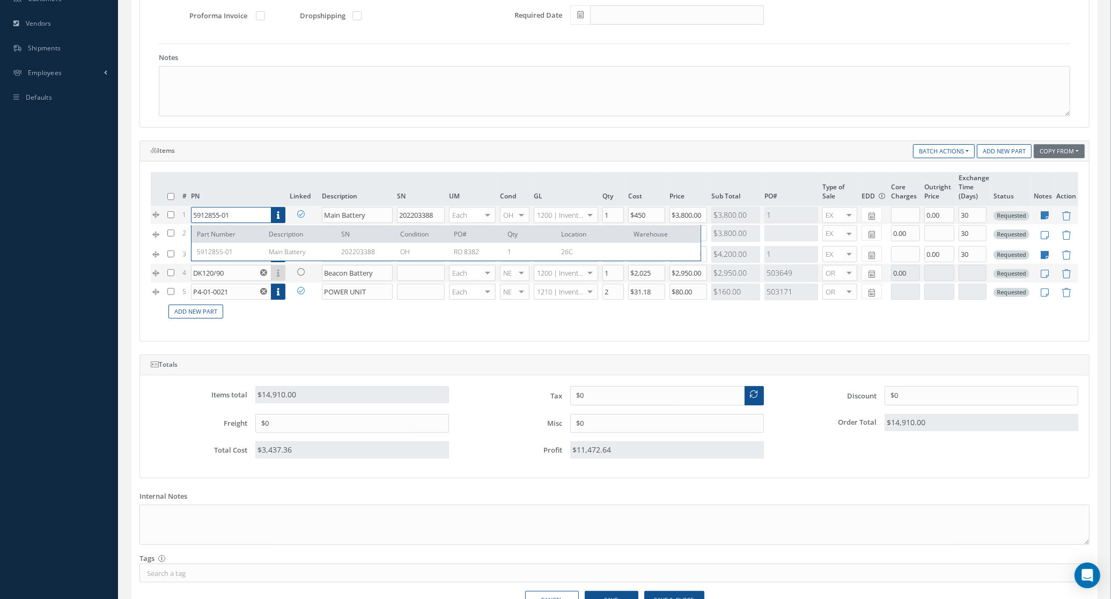
drag, startPoint x: 231, startPoint y: 218, endPoint x: 156, endPoint y: 221, distance: 75.2
click at [156, 221] on tr "1 5912855-01 Part Number Description SN Condition PO# Qty Location Warehouse 59…" at bounding box center [615, 215] width 928 height 19
click at [357, 337] on div "# PN Linked Description SN UM Cond GL Qty Cost Price Sub Total PO# Type of Sale…" at bounding box center [614, 252] width 949 height 180
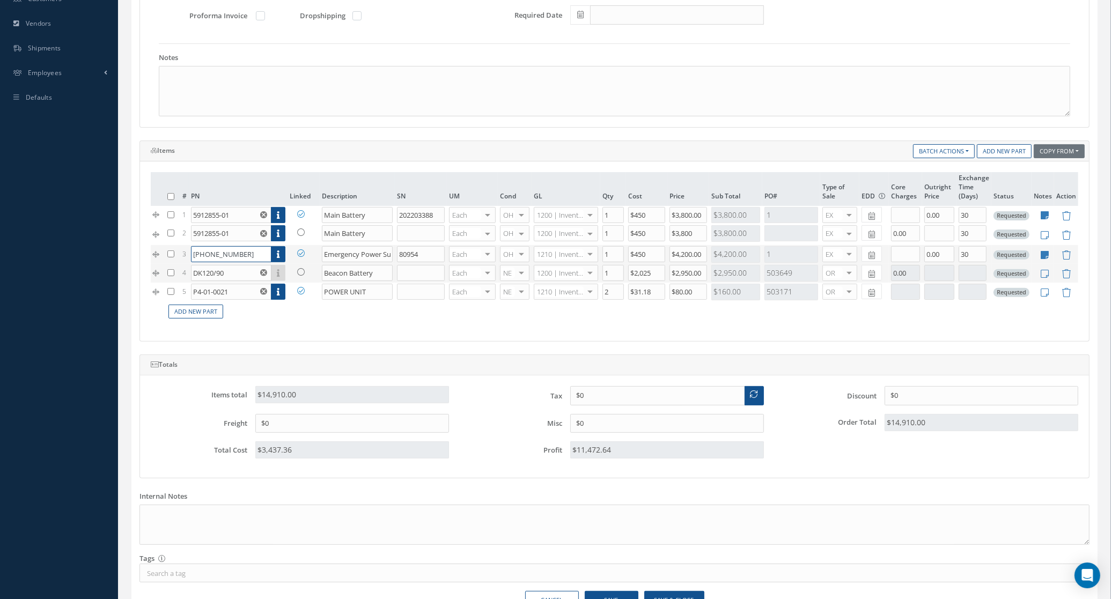
drag, startPoint x: 240, startPoint y: 258, endPoint x: 179, endPoint y: 254, distance: 61.3
click at [179, 254] on tr "3 501-1228-04 Part Number Description SN Condition PO# Qty Location Warehouse 5…" at bounding box center [615, 254] width 928 height 19
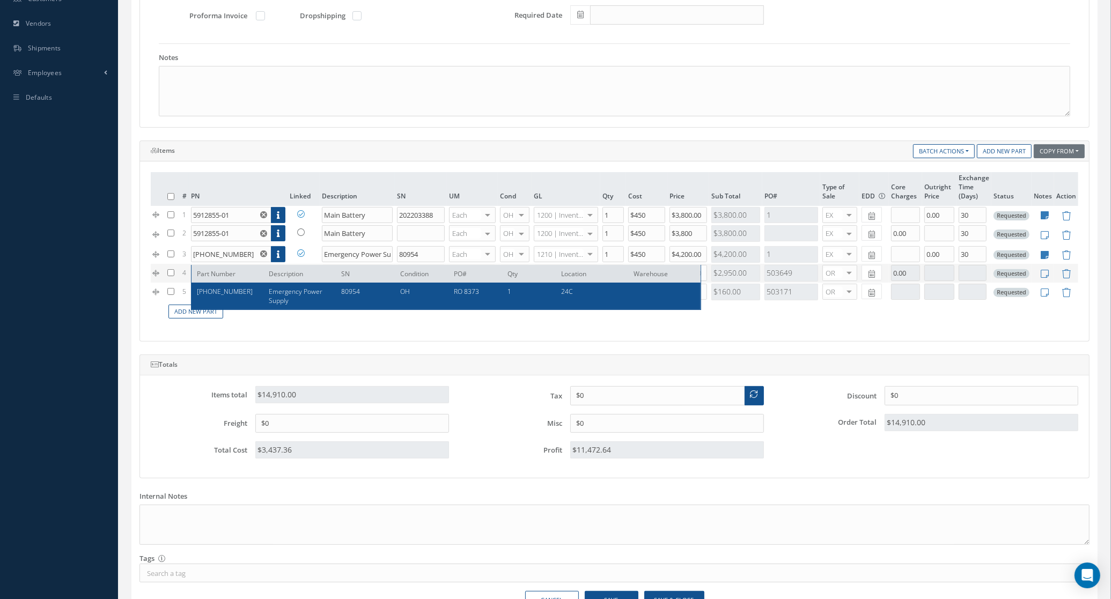
click at [267, 337] on div "# PN Linked Description SN UM Cond GL Qty Cost Price Sub Total PO# Type of Sale…" at bounding box center [614, 252] width 949 height 180
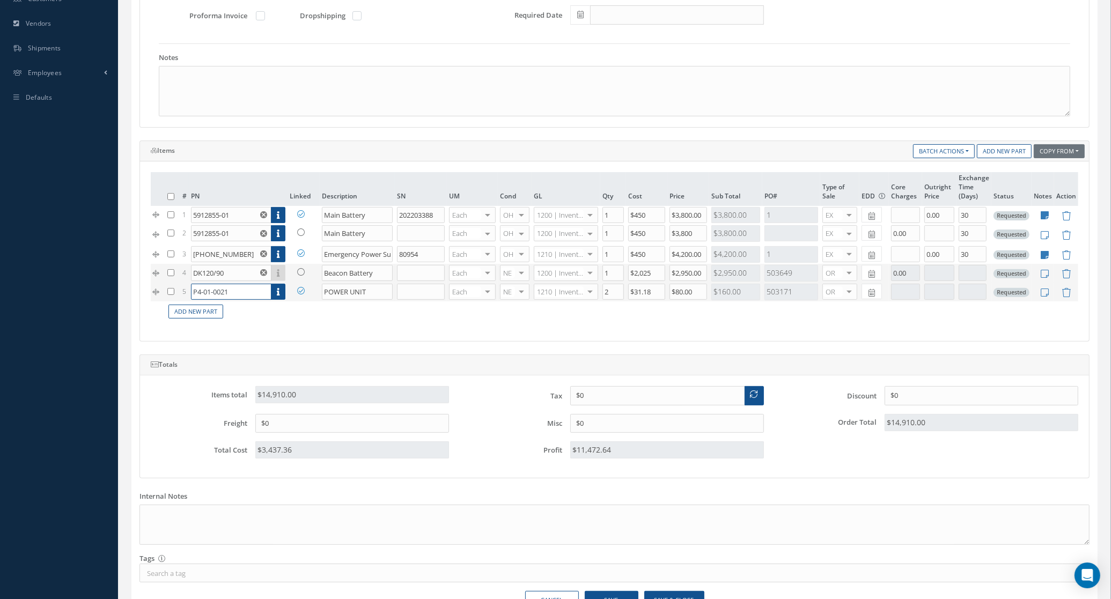
drag, startPoint x: 240, startPoint y: 290, endPoint x: 156, endPoint y: 297, distance: 84.5
click at [156, 297] on tr "5 P4-01-0021 Part Number Description SN Condition PO# Qty Location Warehouse PO…" at bounding box center [615, 292] width 928 height 19
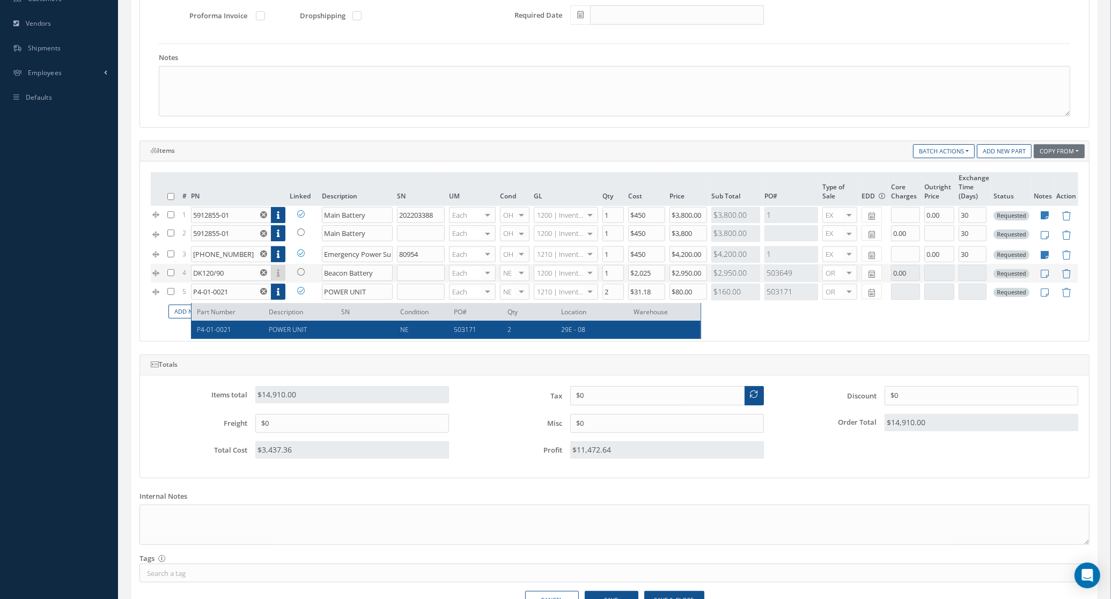
click at [151, 399] on label "Items total" at bounding box center [195, 395] width 105 height 8
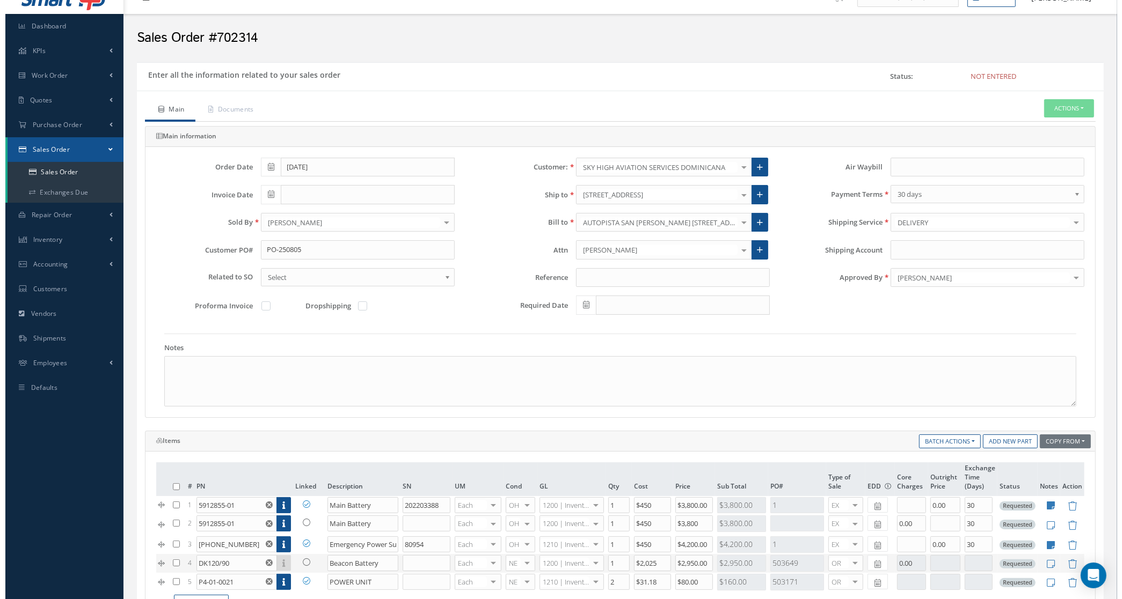
scroll to position [0, 0]
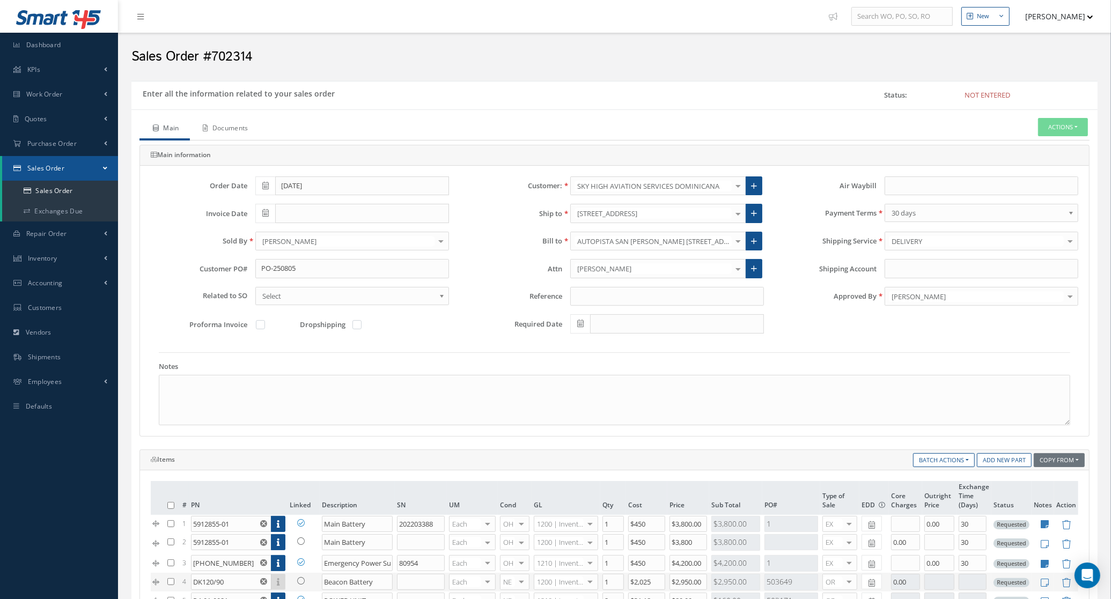
click at [236, 133] on link "Documents" at bounding box center [224, 129] width 69 height 23
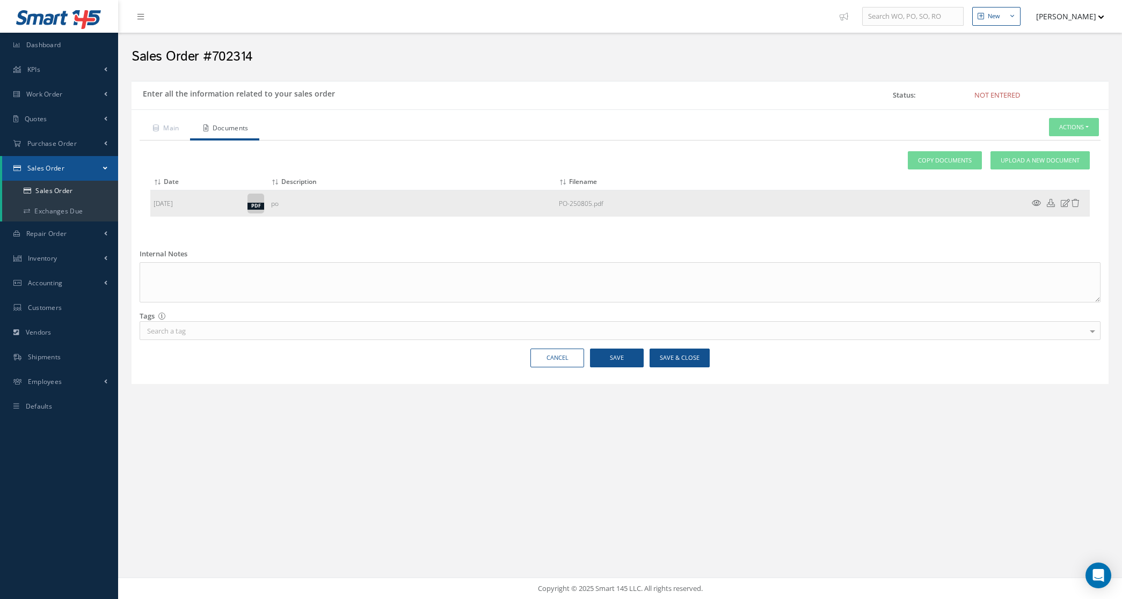
click at [1037, 204] on icon at bounding box center [1036, 203] width 9 height 8
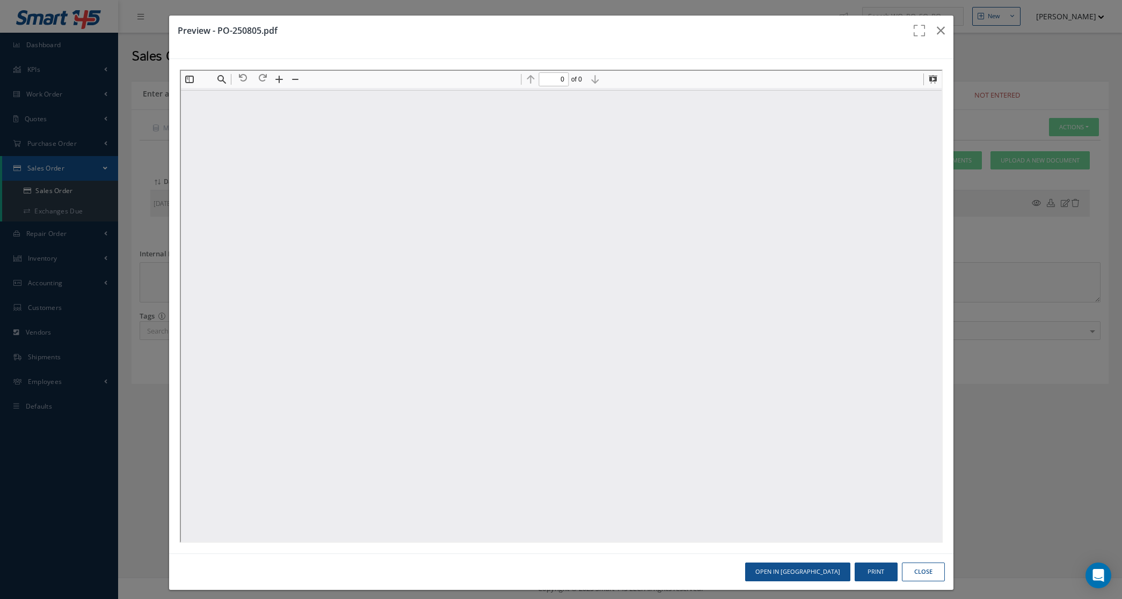
type input "1"
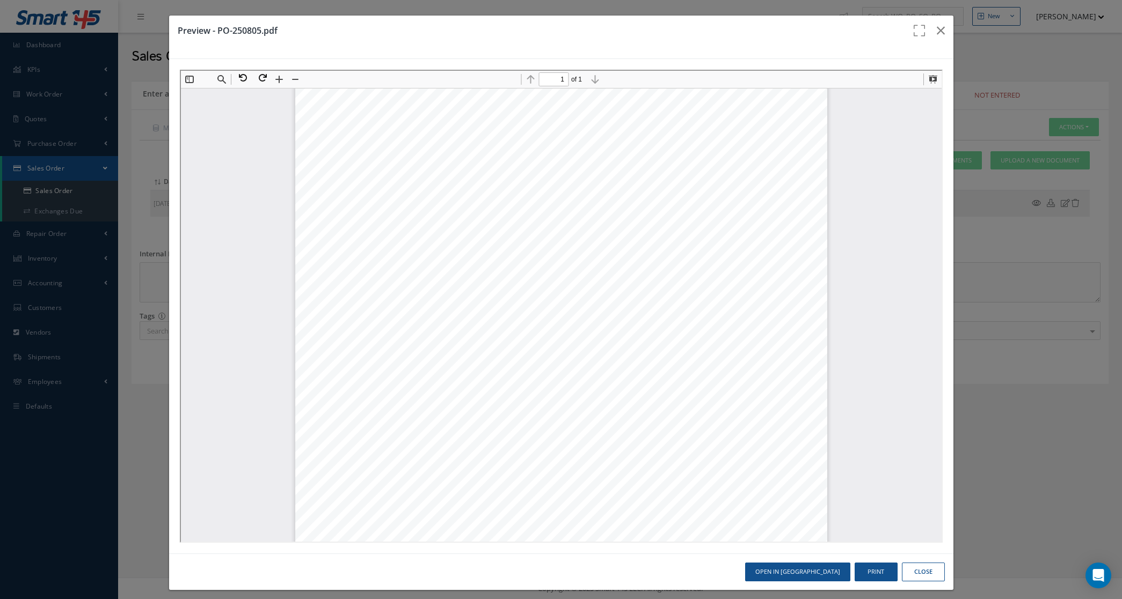
click at [912, 570] on button "Close" at bounding box center [923, 572] width 43 height 19
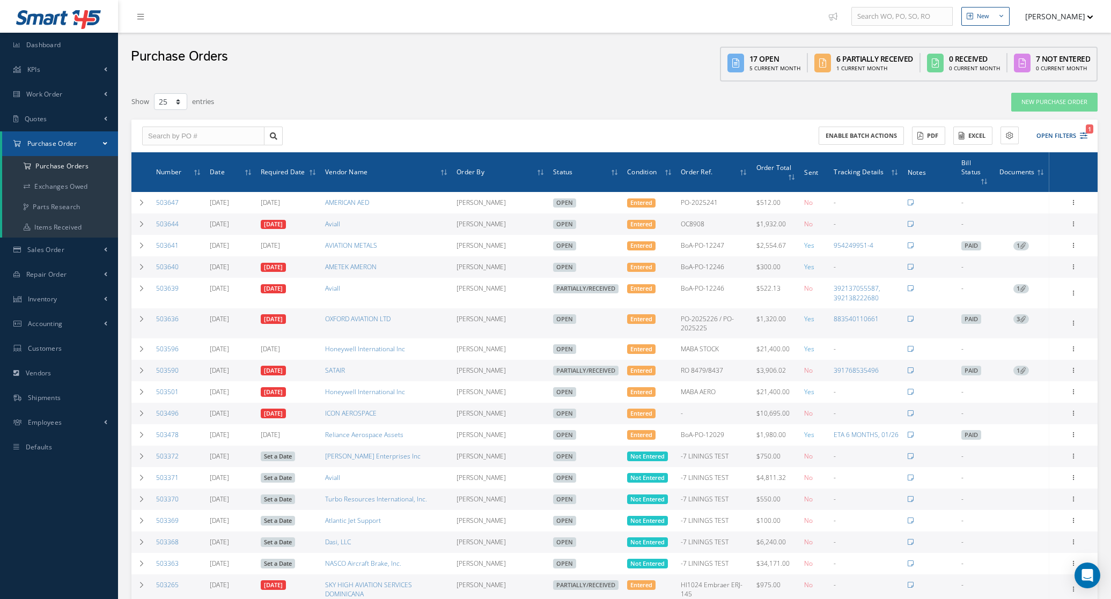
select select "25"
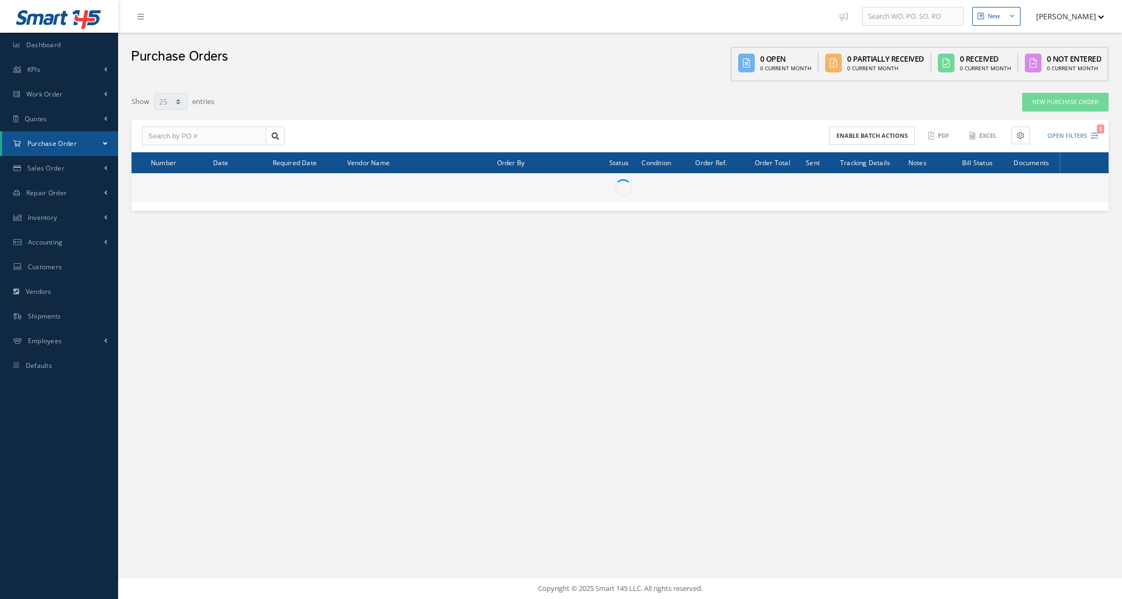
select select "25"
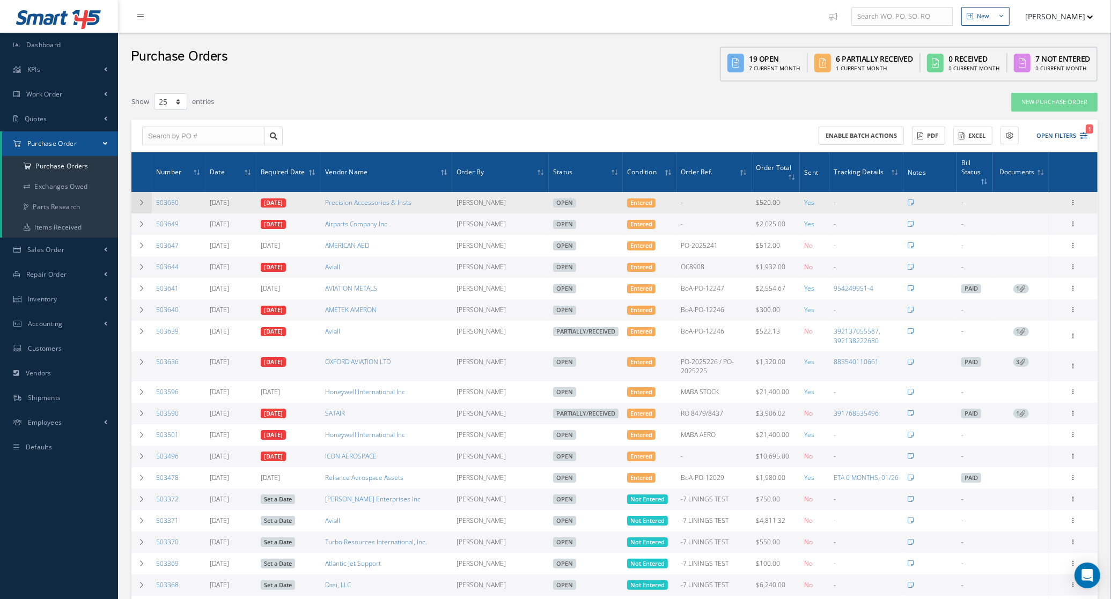
click at [142, 198] on td at bounding box center [141, 202] width 20 height 21
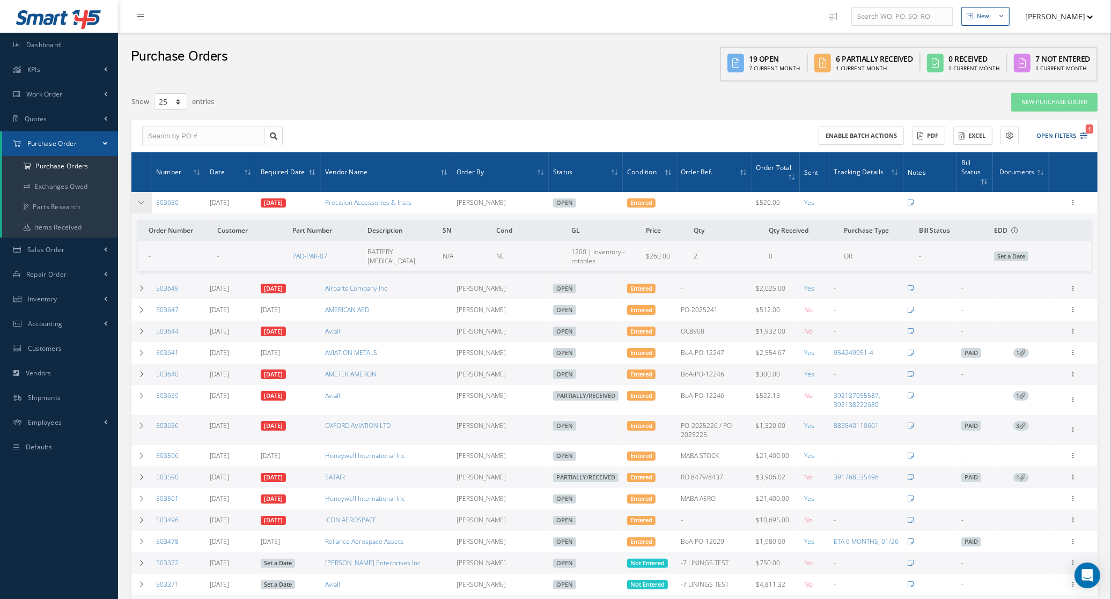
click at [141, 197] on td at bounding box center [141, 202] width 20 height 21
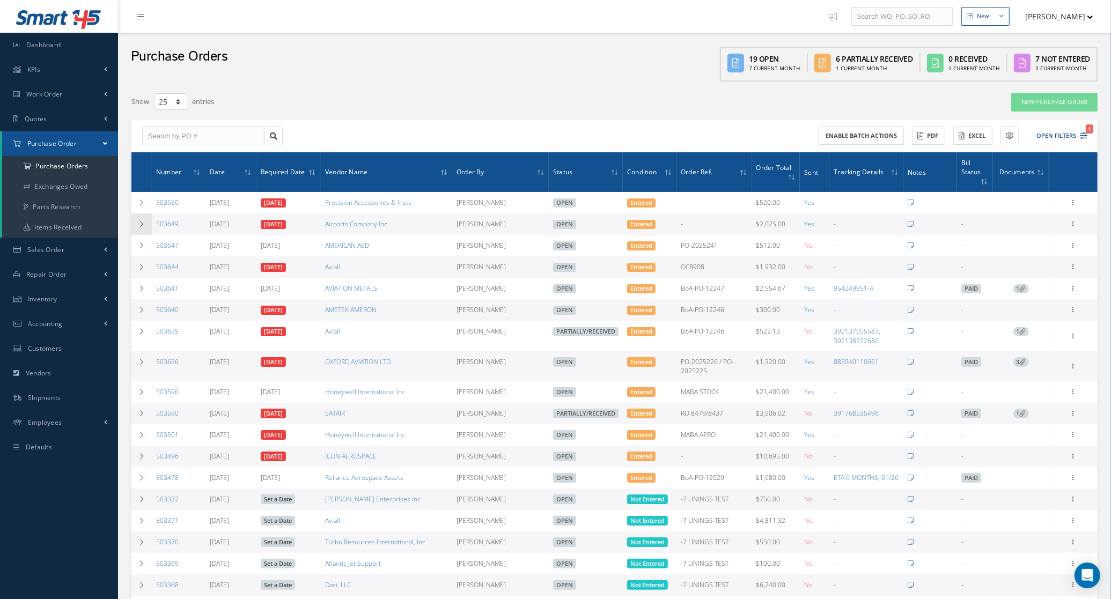
click at [141, 221] on icon at bounding box center [142, 224] width 8 height 6
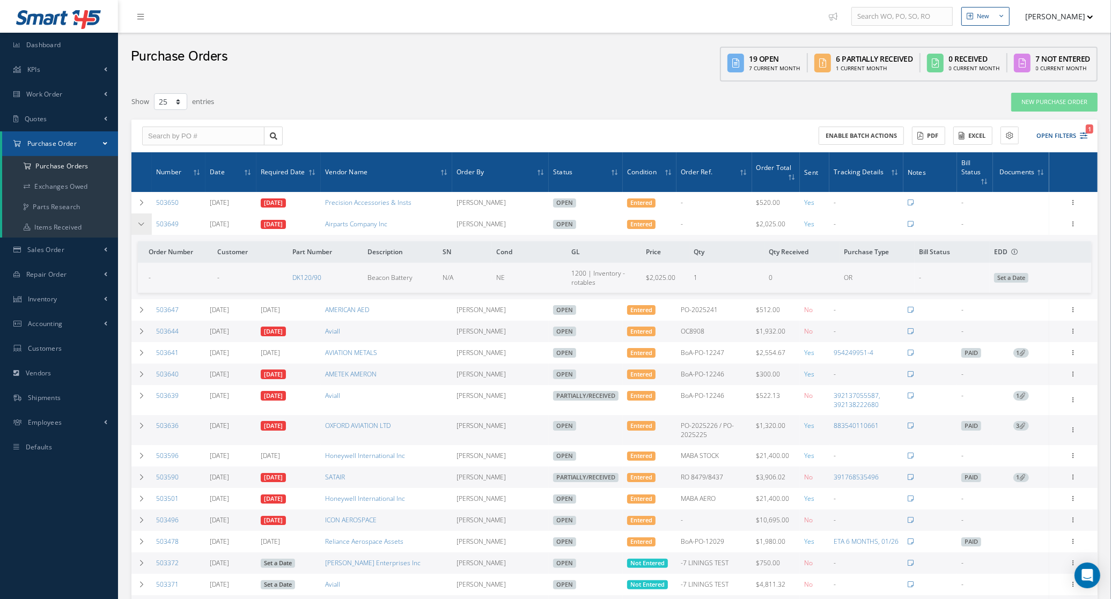
drag, startPoint x: 182, startPoint y: 218, endPoint x: 148, endPoint y: 220, distance: 35.0
click at [0, 0] on tr "503649 08/19/2025 08/19/2025 Airparts Company Inc Candy Augustyniak Open Entere…" at bounding box center [0, 0] width 0 height 0
copy tr "503649"
click at [1069, 219] on icon at bounding box center [1074, 223] width 11 height 9
click at [1038, 252] on link "Edit" at bounding box center [1024, 259] width 85 height 14
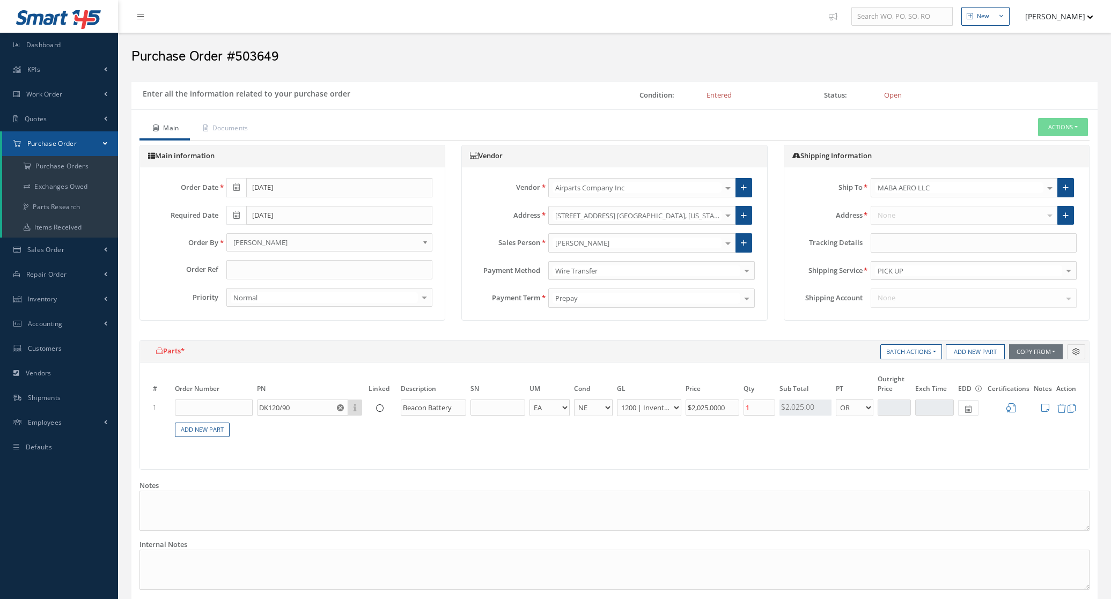
select select "5"
select select "6"
select select "1"
click at [294, 257] on div "Order Date [DATE] Required Date [DATE] Order By [PERSON_NAME] [PERSON_NAME] [PE…" at bounding box center [292, 242] width 296 height 129
click at [290, 267] on input "text" at bounding box center [329, 269] width 206 height 19
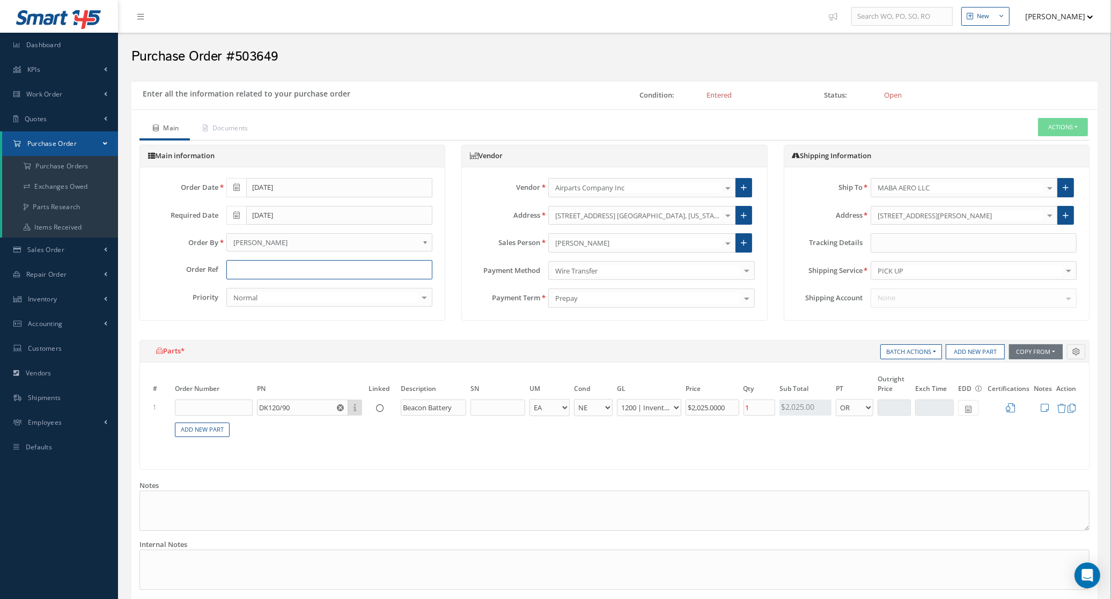
paste input "PO-250805"
type input "PO-250805"
click at [883, 250] on input "text" at bounding box center [974, 242] width 206 height 19
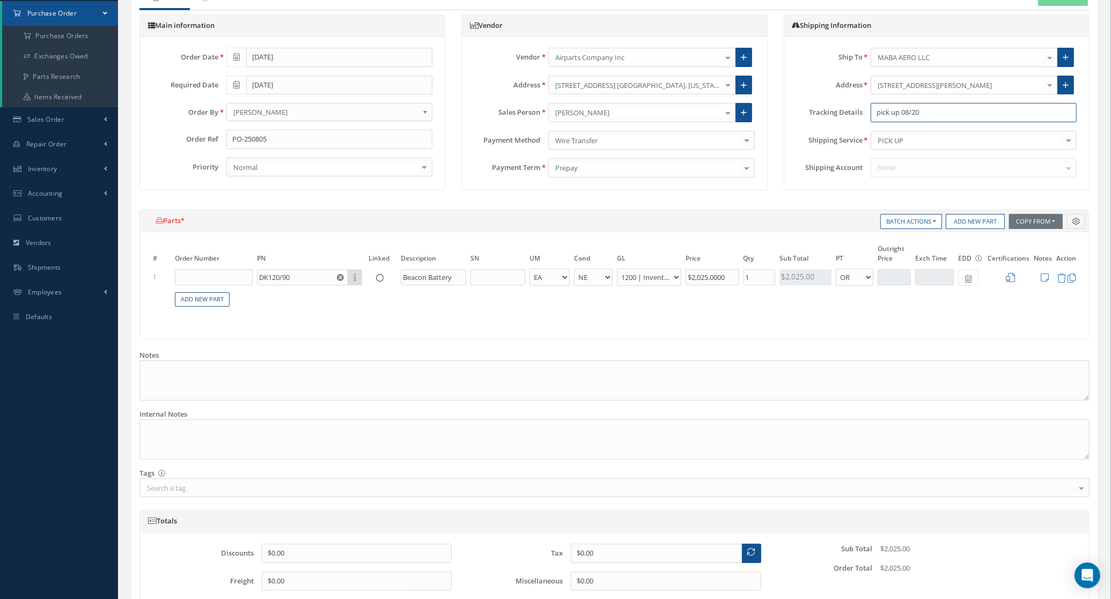
scroll to position [224, 0]
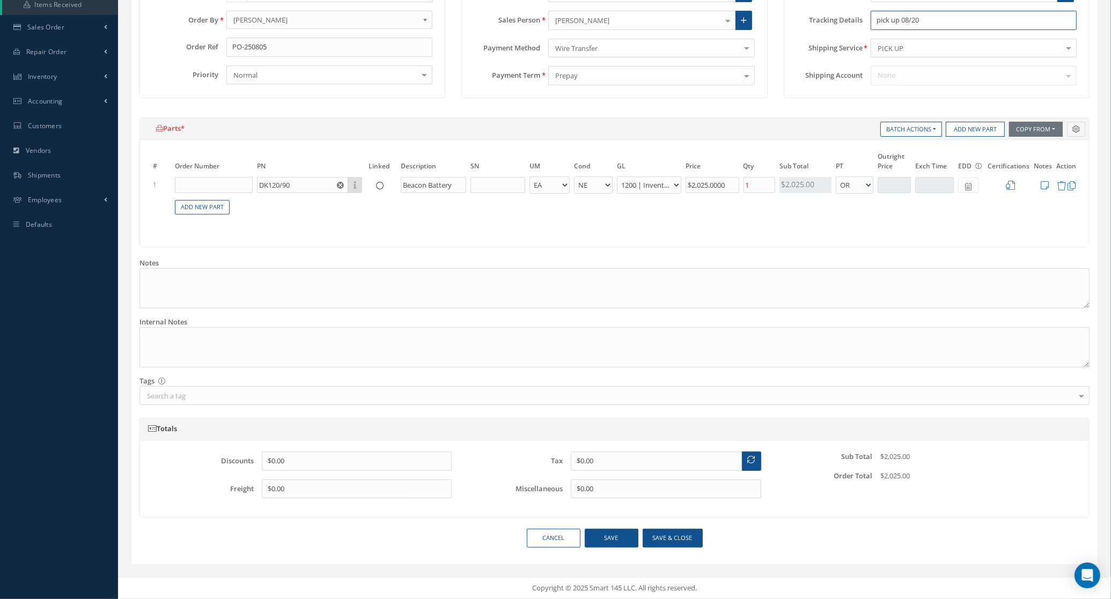
type input "pick up 08/20"
click at [672, 542] on button "Save & close" at bounding box center [673, 538] width 60 height 19
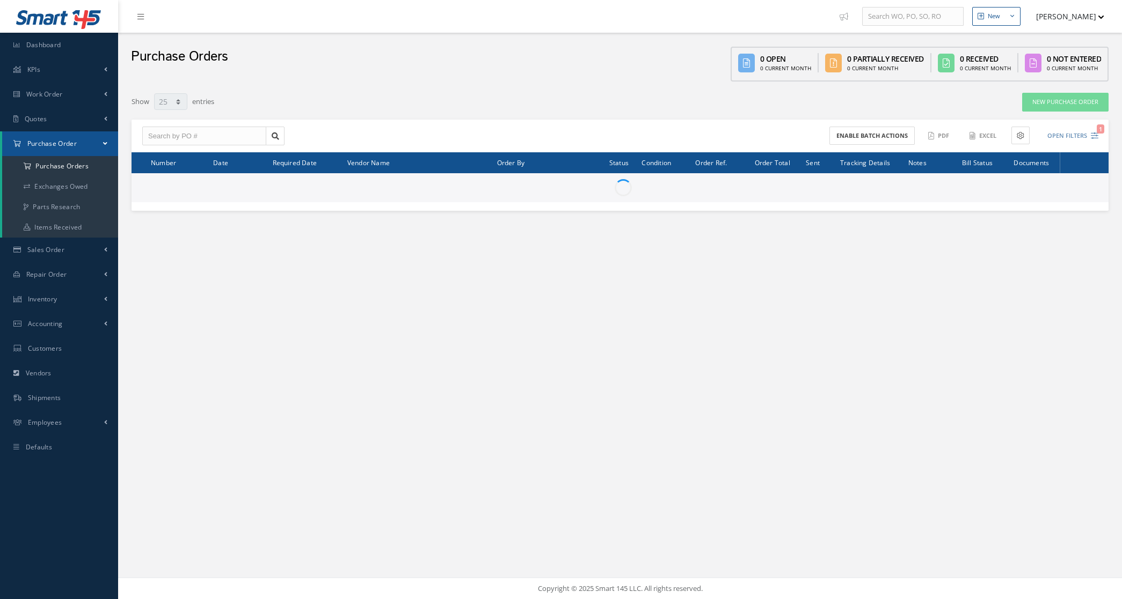
select select "25"
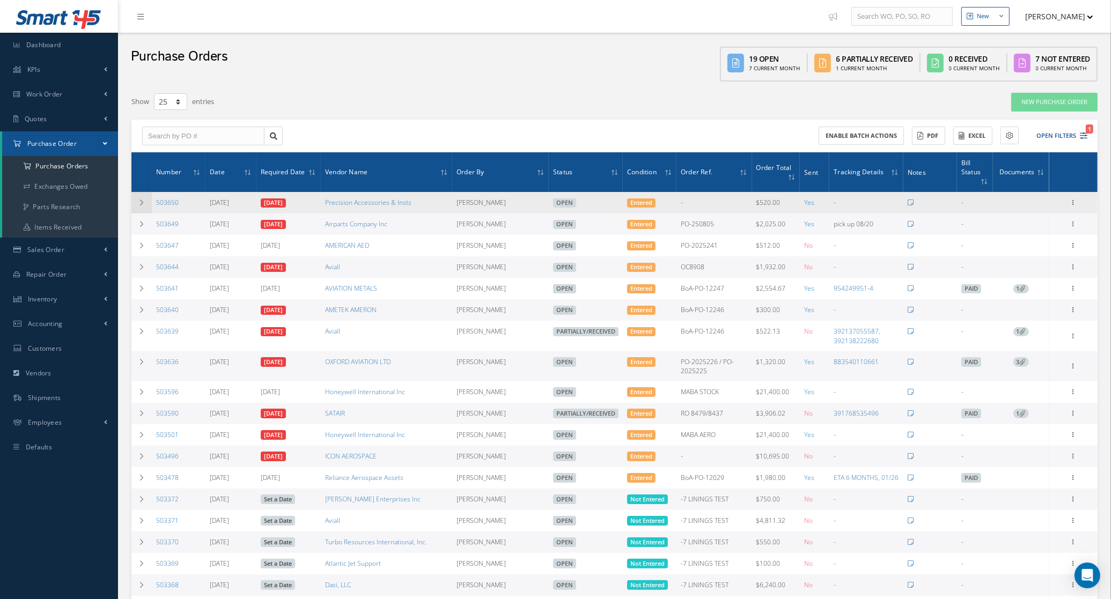
click at [145, 200] on icon at bounding box center [142, 203] width 8 height 6
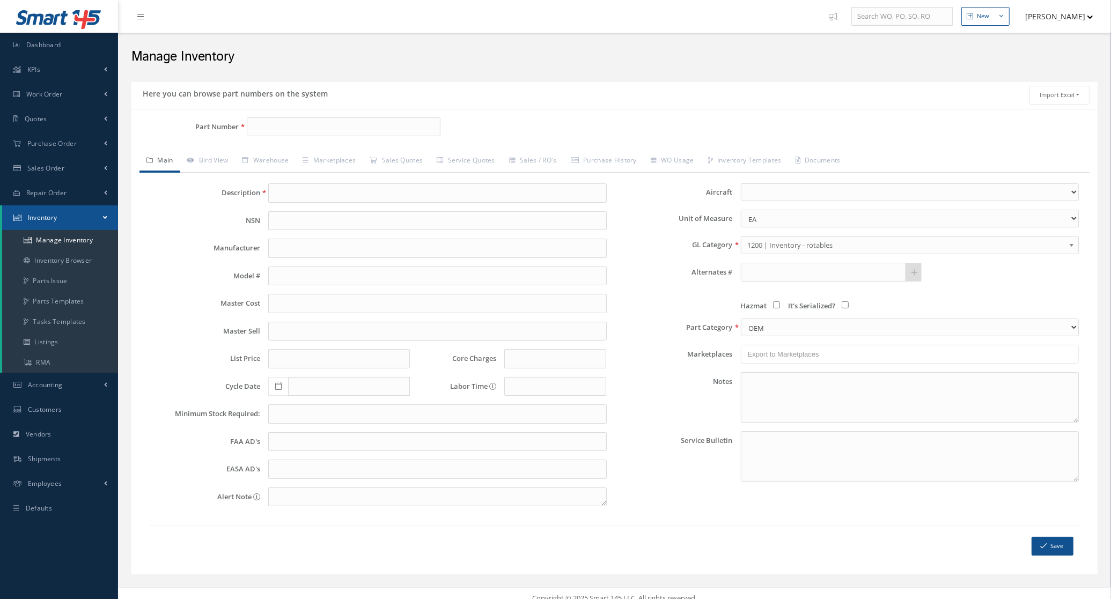
click at [307, 115] on div "Part Number Description Alternates Based on the selected General [PERSON_NAME],…" at bounding box center [614, 342] width 967 height 466
click at [306, 125] on input "Part Number" at bounding box center [344, 127] width 194 height 19
paste input "5912855-01"
type input "5912855-01"
click at [301, 156] on span "5912855-01" at bounding box center [299, 155] width 97 height 11
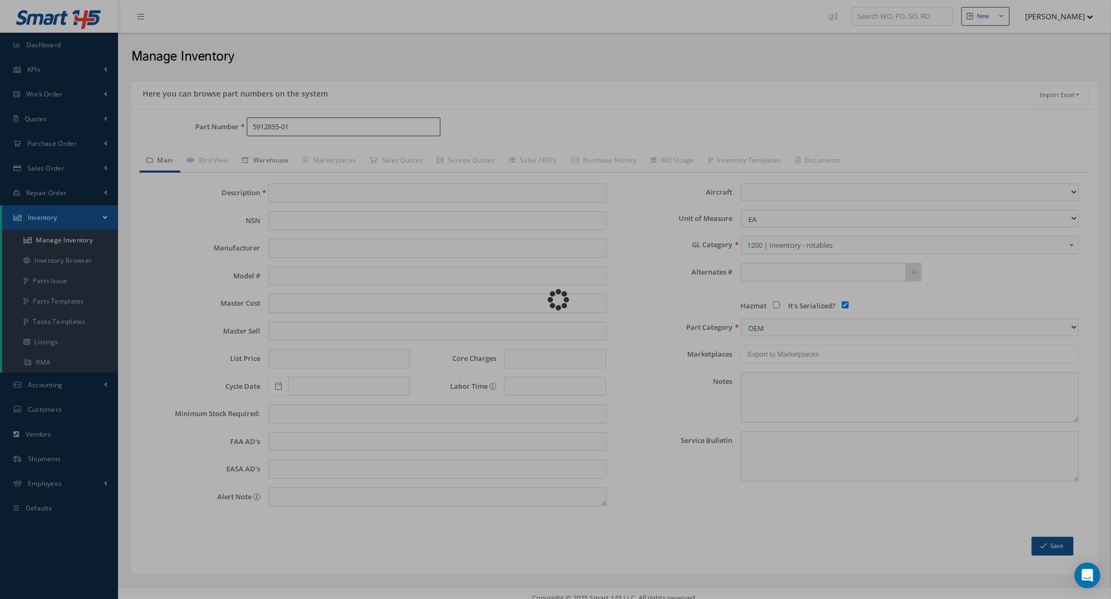
type input "Main Battery"
type input "0.00"
select select
checkbox input "true"
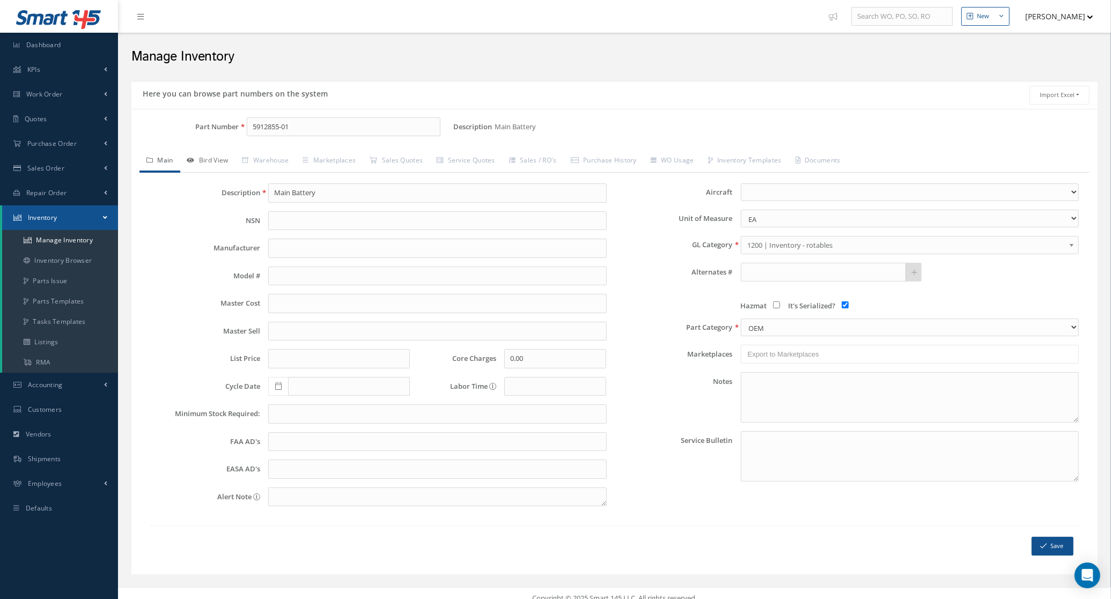
click at [216, 169] on link "Bird View" at bounding box center [207, 161] width 55 height 23
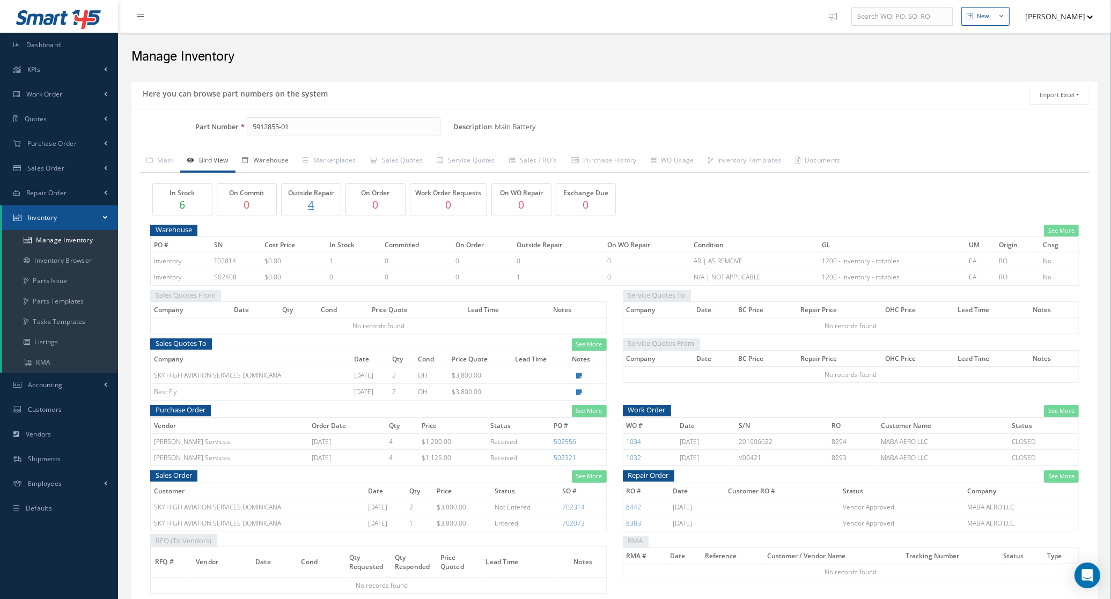
click at [267, 162] on link "Warehouse" at bounding box center [266, 161] width 61 height 23
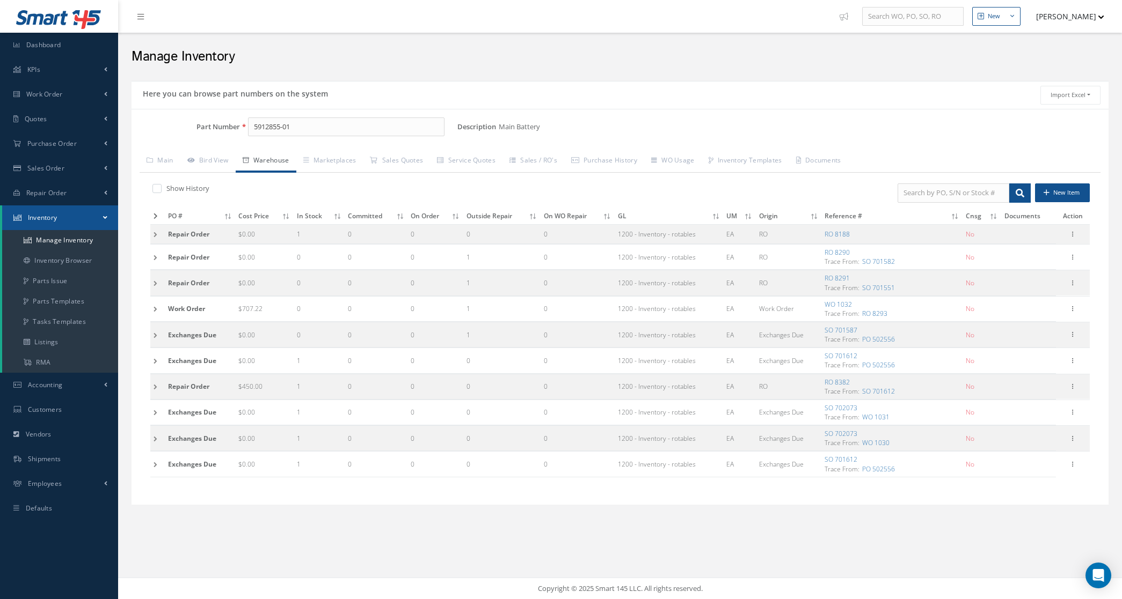
click at [153, 235] on td at bounding box center [157, 234] width 14 height 20
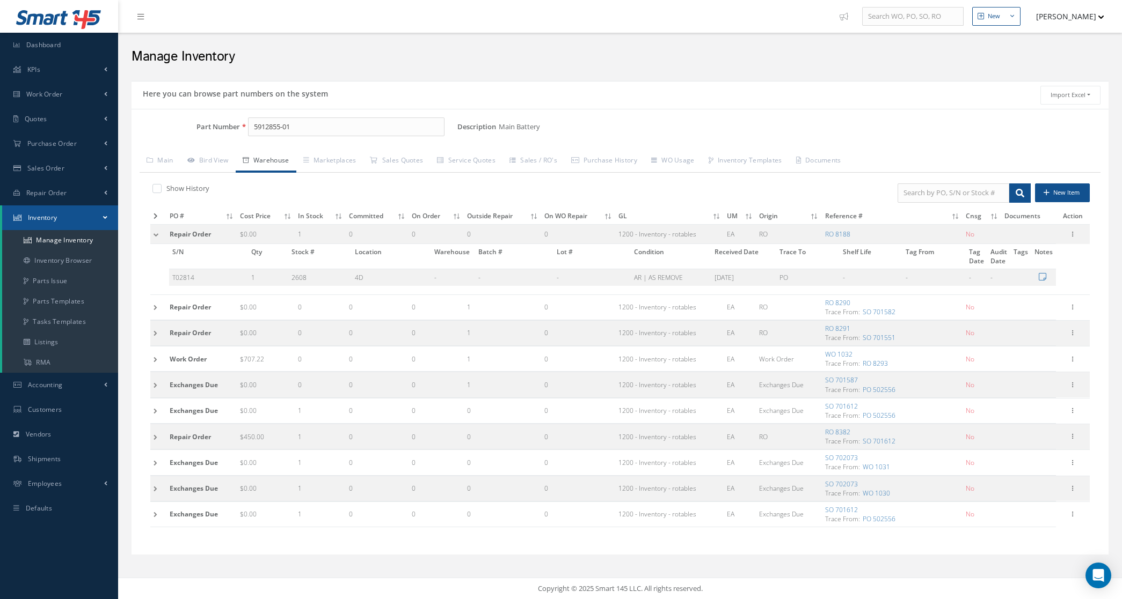
click at [152, 235] on td at bounding box center [158, 234] width 16 height 20
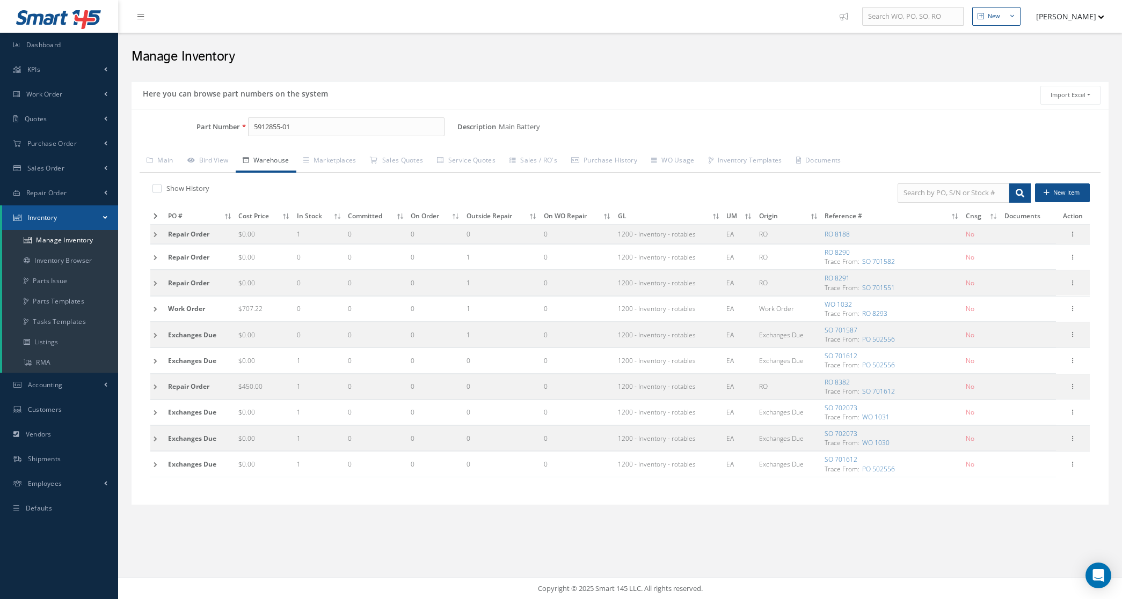
click at [152, 235] on td at bounding box center [157, 234] width 14 height 20
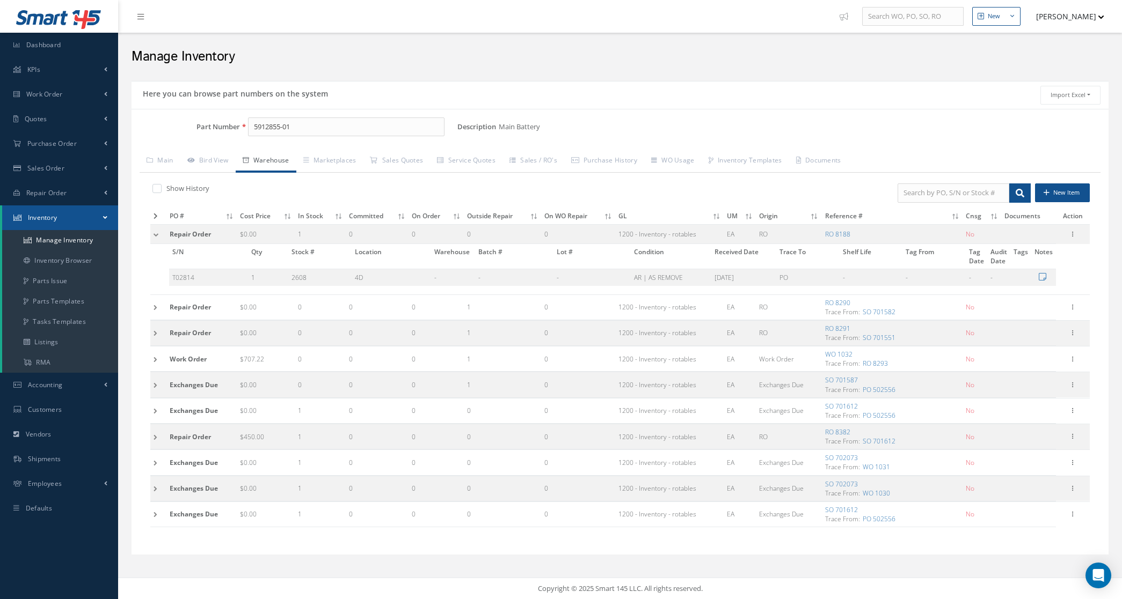
click at [152, 235] on td at bounding box center [158, 234] width 16 height 20
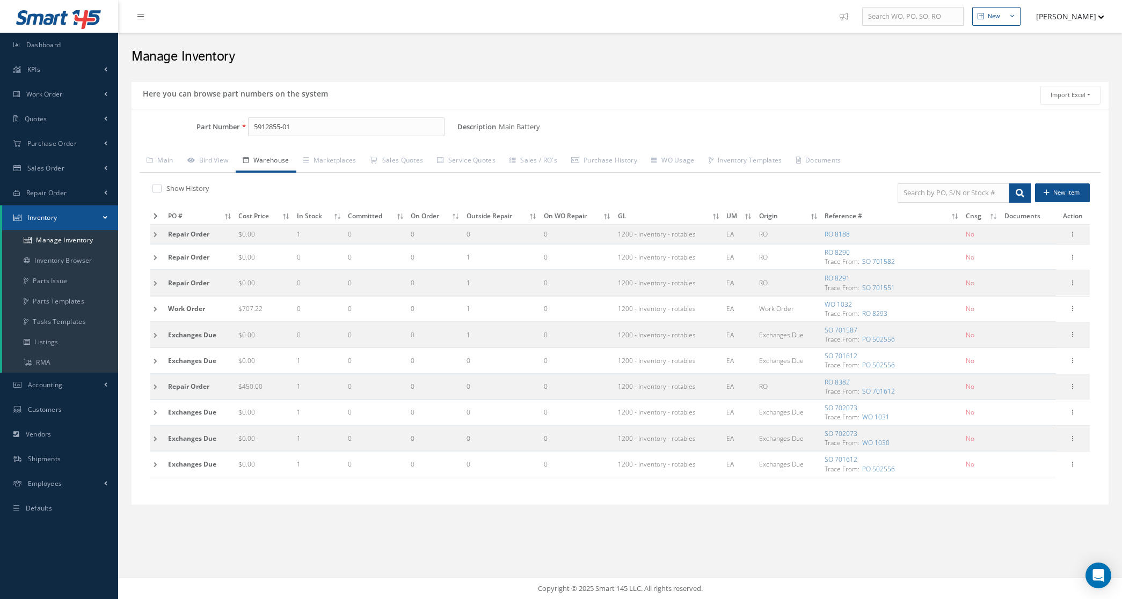
click at [153, 360] on td at bounding box center [157, 360] width 14 height 25
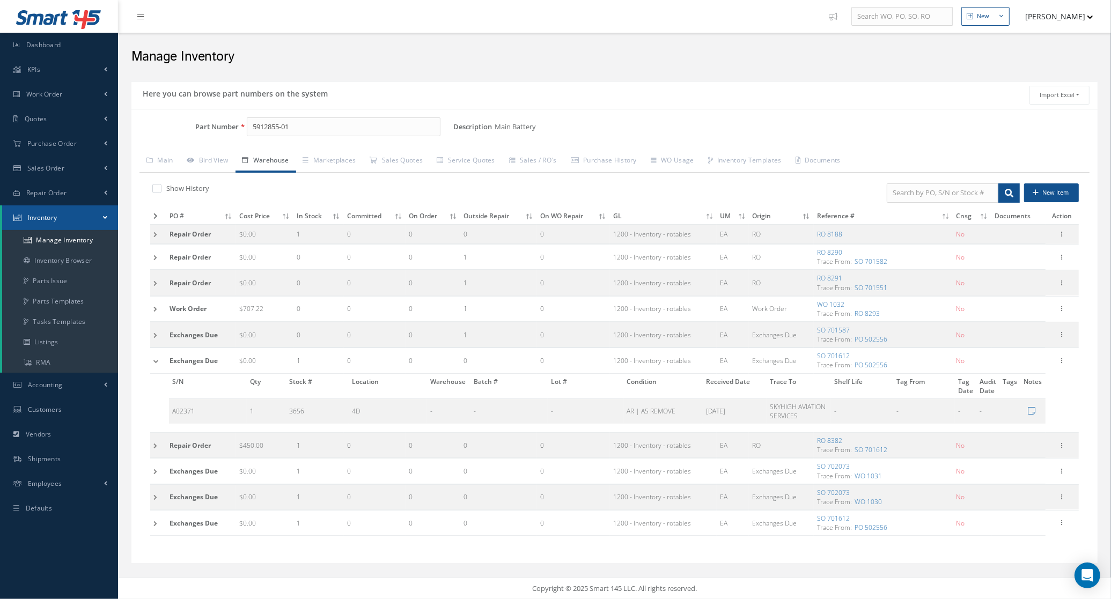
click at [153, 360] on td at bounding box center [158, 360] width 16 height 25
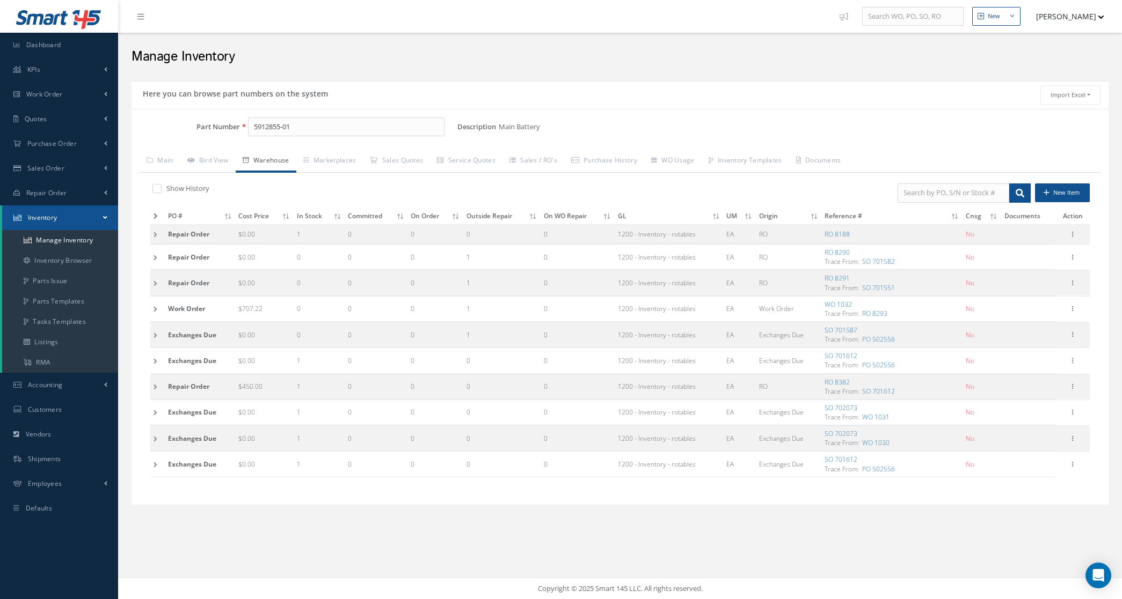
click at [153, 383] on td at bounding box center [157, 386] width 14 height 25
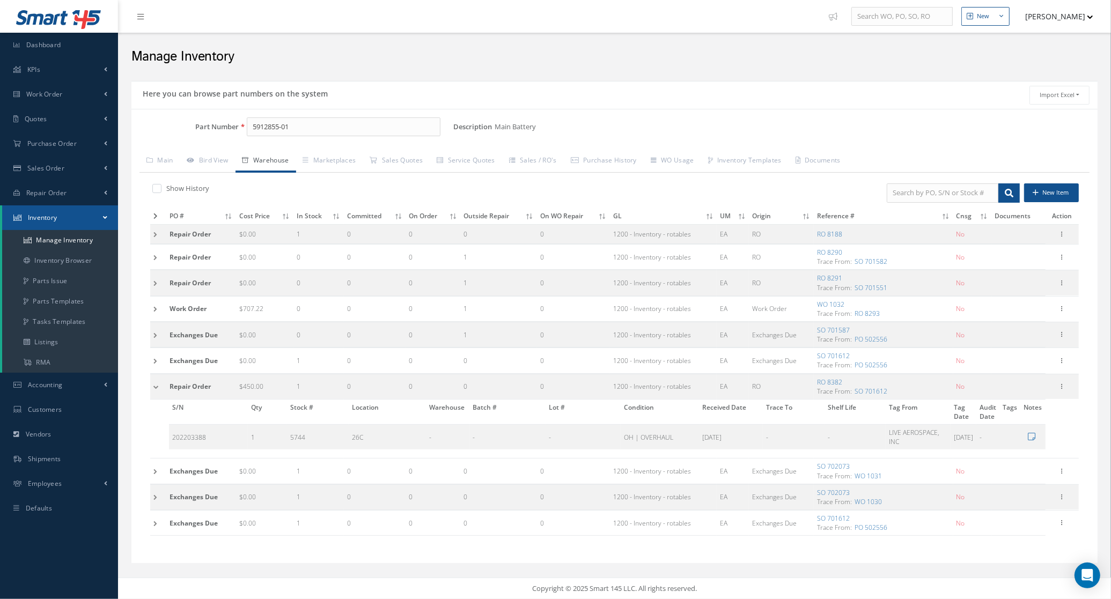
click at [153, 383] on td at bounding box center [158, 386] width 16 height 25
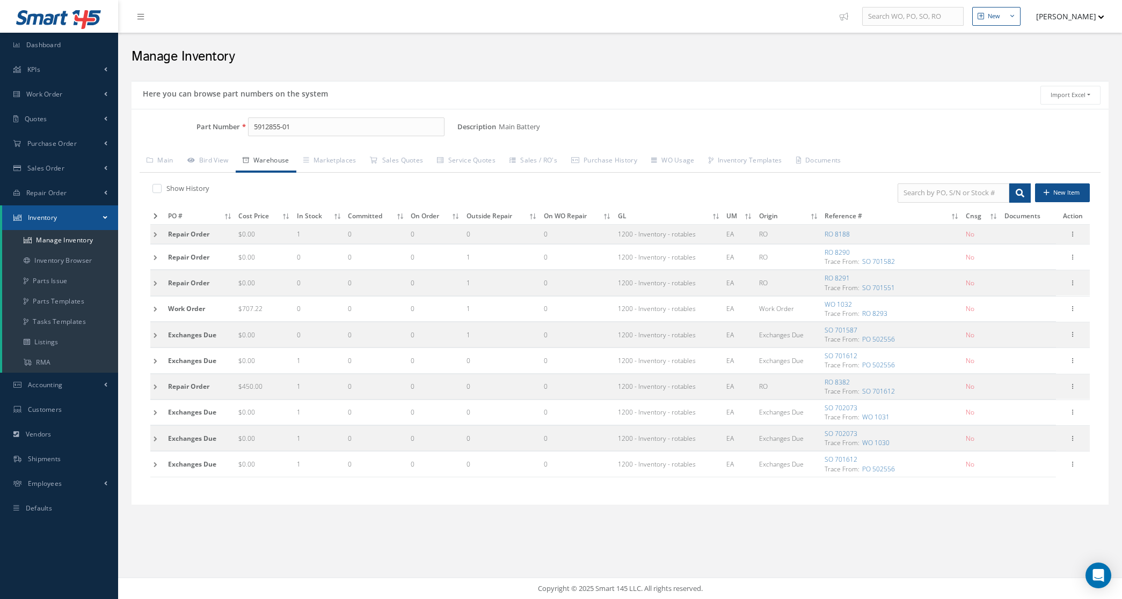
click at [163, 380] on td at bounding box center [157, 386] width 14 height 25
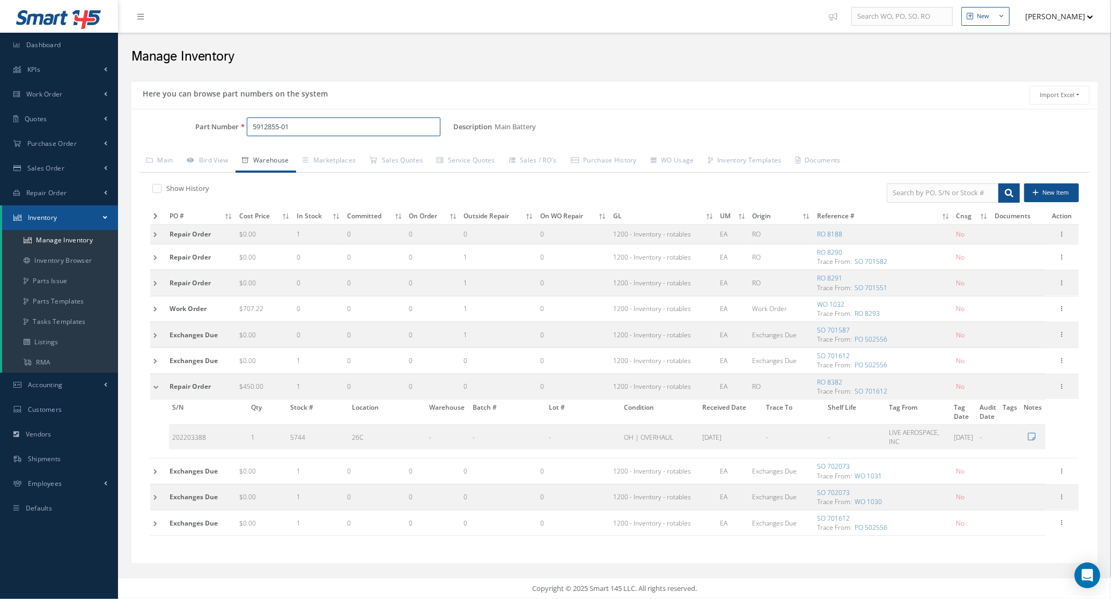
drag, startPoint x: 301, startPoint y: 126, endPoint x: 149, endPoint y: 126, distance: 152.4
click at [149, 126] on div "Part Number 5912855-01" at bounding box center [292, 127] width 322 height 19
paste input "[PHONE_NUMBER]"
click at [290, 149] on link "[PHONE_NUMBER] Emergency Power Supply" at bounding box center [379, 156] width 265 height 14
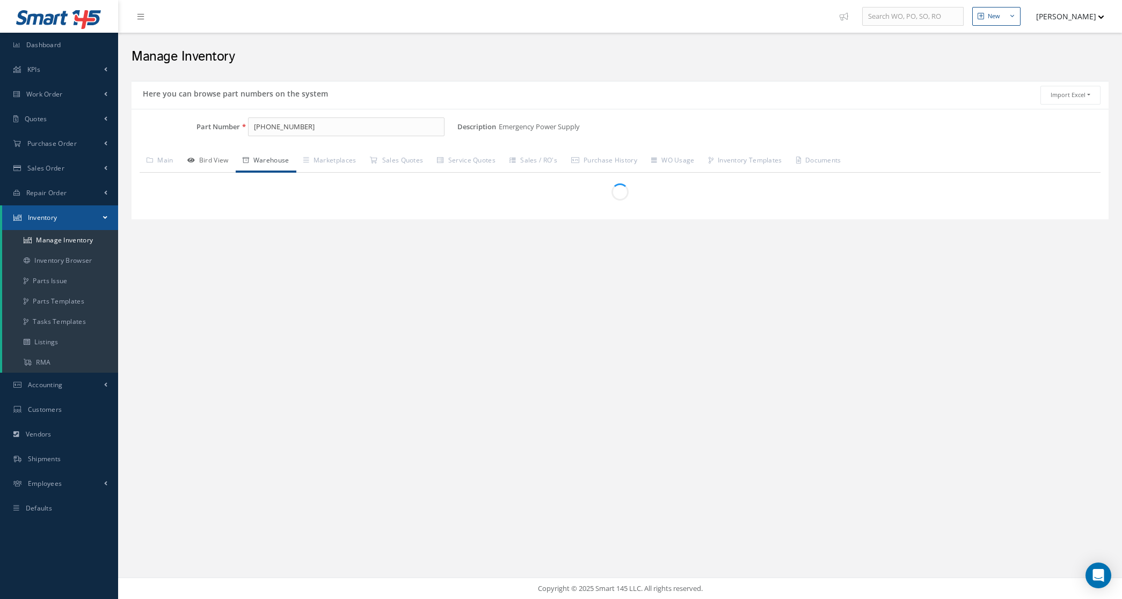
click at [229, 162] on link "Bird View" at bounding box center [207, 161] width 55 height 23
click at [269, 162] on link "Warehouse" at bounding box center [266, 161] width 61 height 23
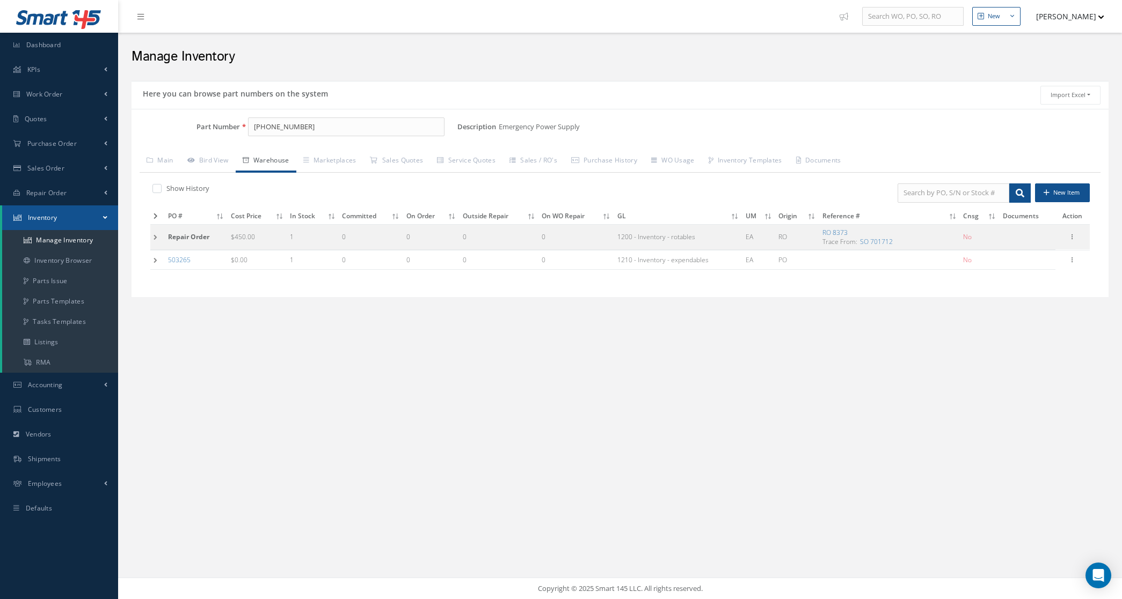
click at [151, 245] on td at bounding box center [157, 236] width 14 height 25
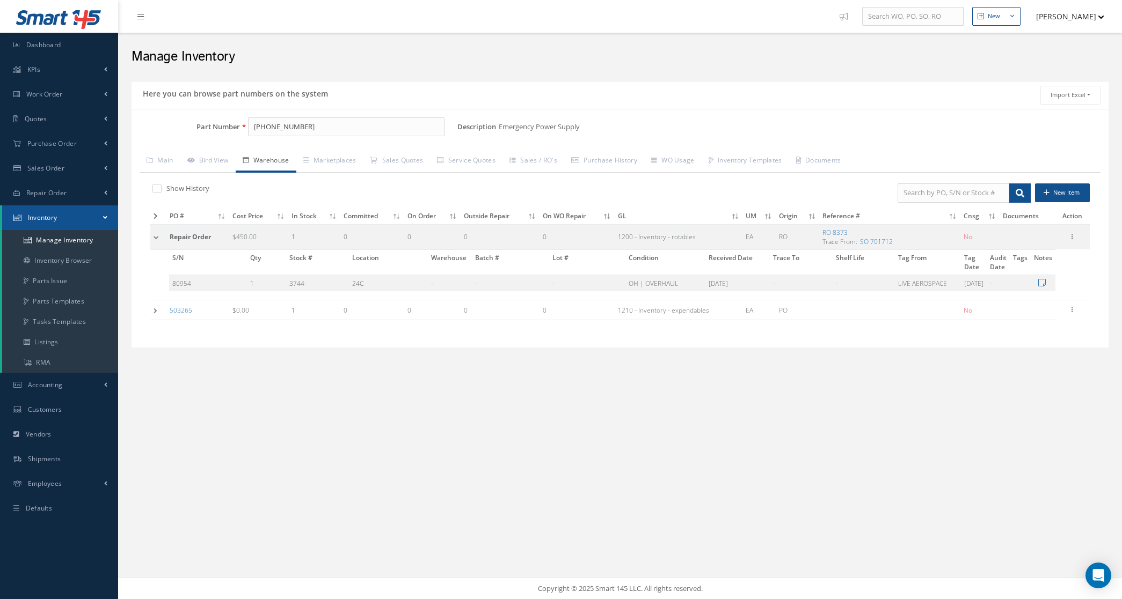
click at [153, 314] on td at bounding box center [158, 311] width 16 height 20
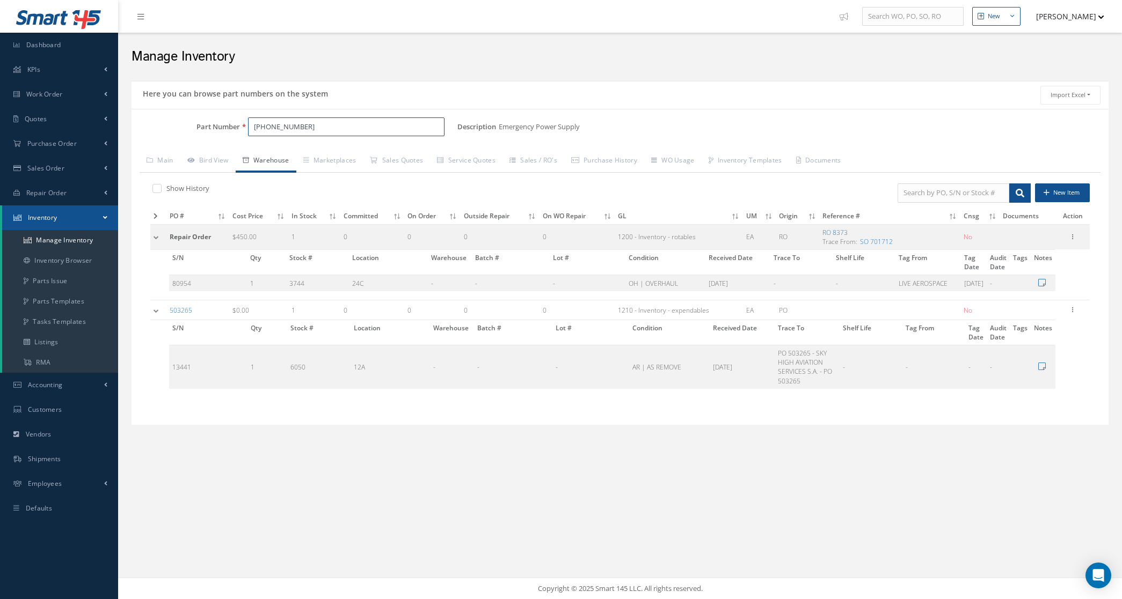
drag, startPoint x: 312, startPoint y: 130, endPoint x: 205, endPoint y: 130, distance: 106.8
click at [205, 130] on div "Part Number [PHONE_NUMBER]" at bounding box center [294, 127] width 326 height 19
paste input "P4-01-0021"
click at [301, 157] on span "P4-01-0021" at bounding box center [300, 155] width 97 height 11
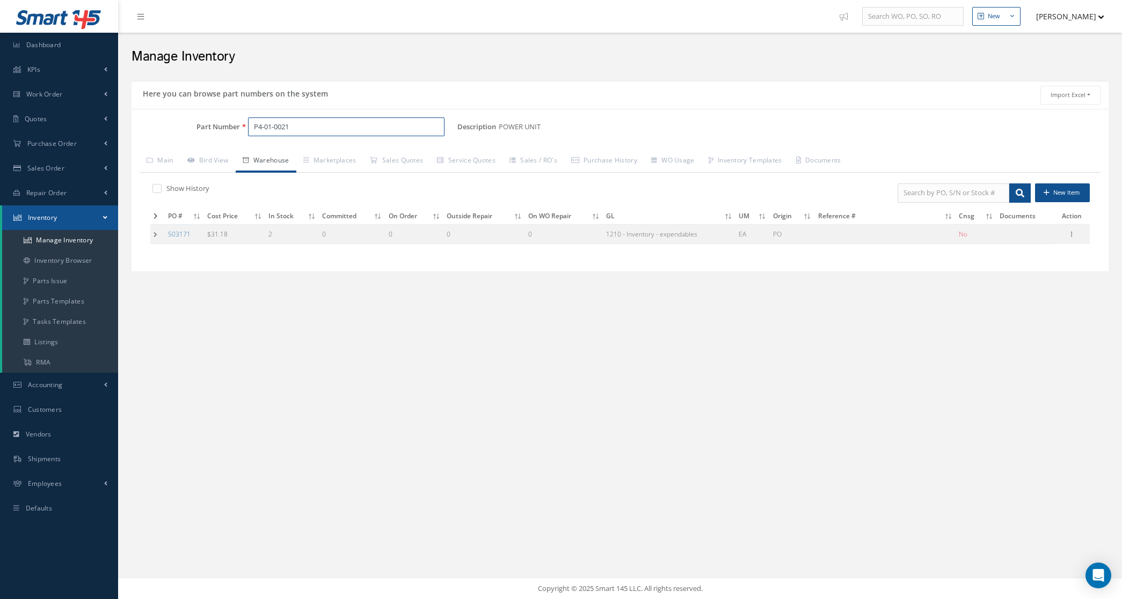
type input "P4-01-0021"
click at [156, 237] on td at bounding box center [157, 234] width 14 height 20
